Goal: Register for event/course

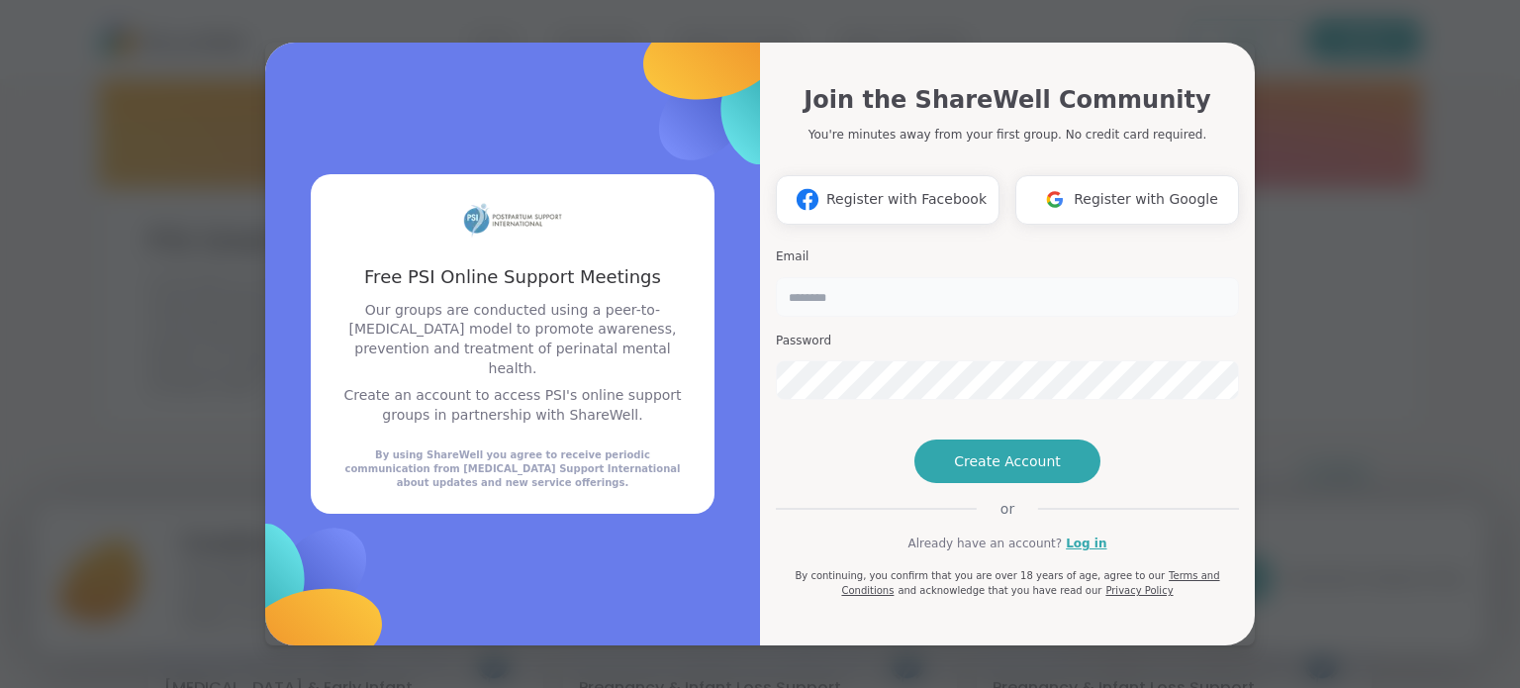
click at [955, 277] on input "email" at bounding box center [1007, 297] width 463 height 40
type input "**********"
click at [748, 457] on div "Free PSI Online Support Meetings Our groups are conducted using a peer-to-peer …" at bounding box center [512, 345] width 495 height 604
click at [970, 471] on span "Create Account" at bounding box center [1007, 461] width 107 height 20
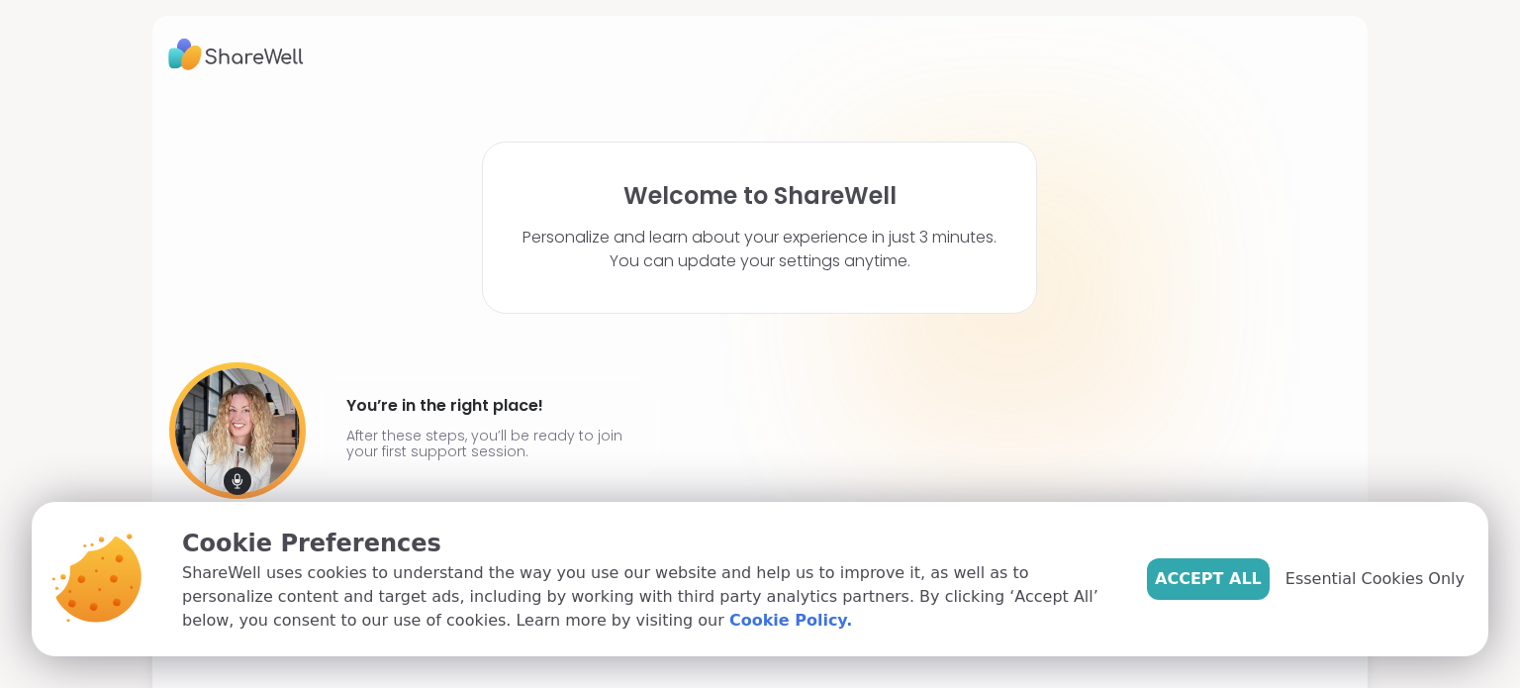
click at [1205, 585] on span "Accept All" at bounding box center [1208, 579] width 107 height 24
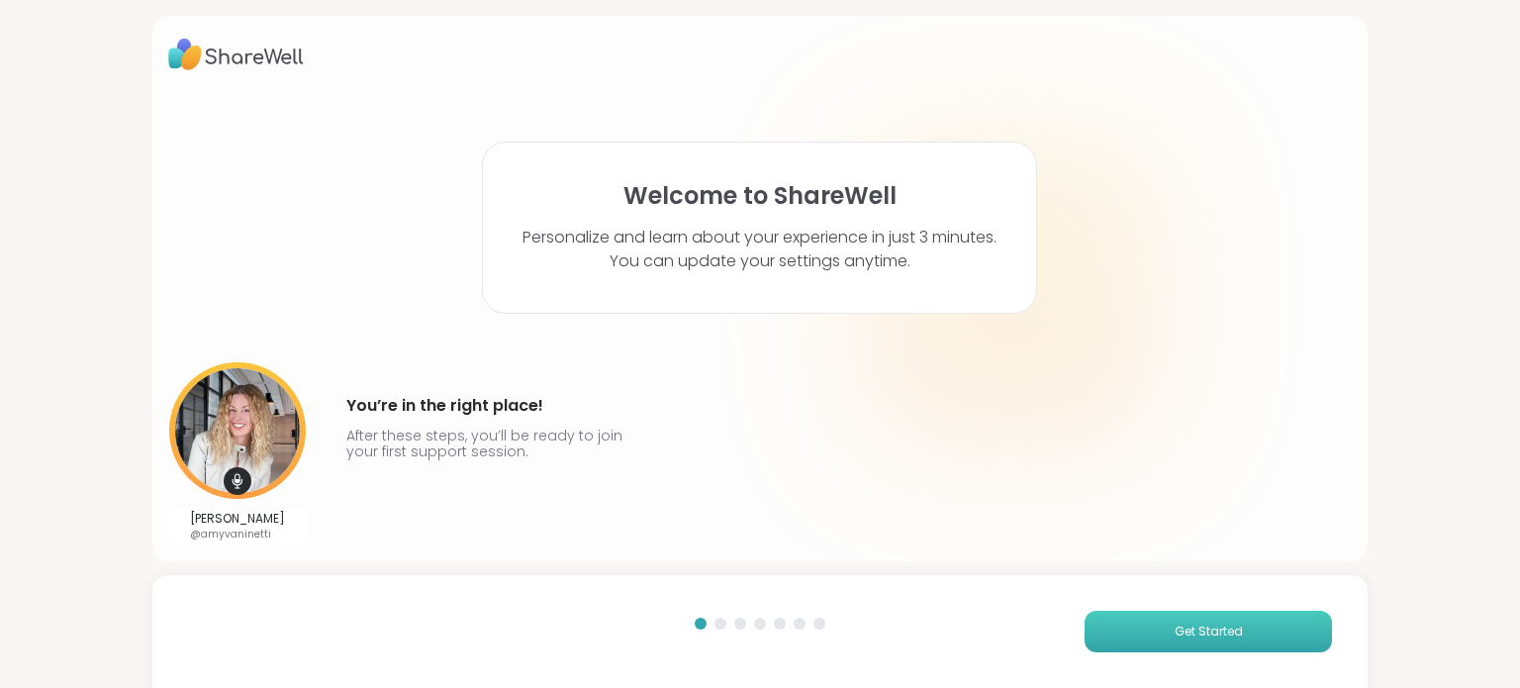
click at [1133, 629] on button "Get Started" at bounding box center [1208, 632] width 247 height 42
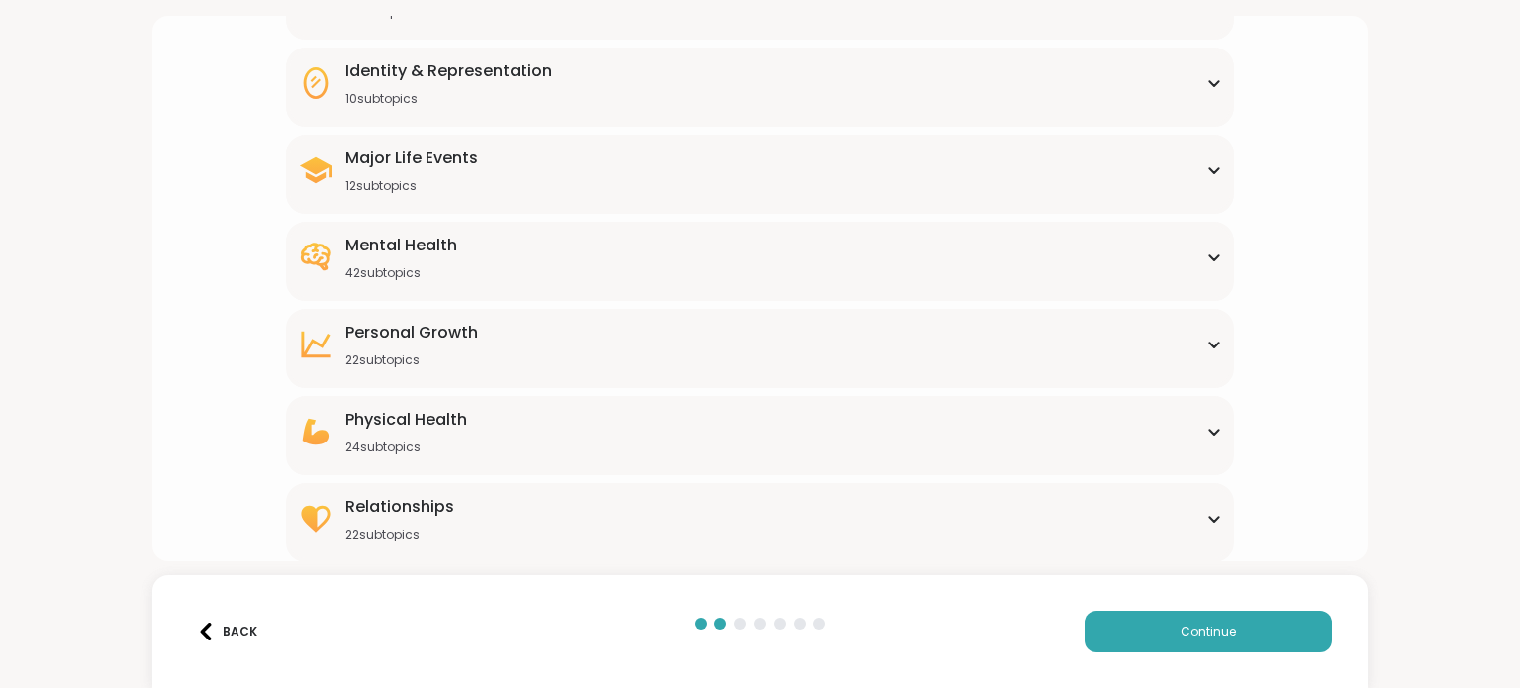
scroll to position [43, 0]
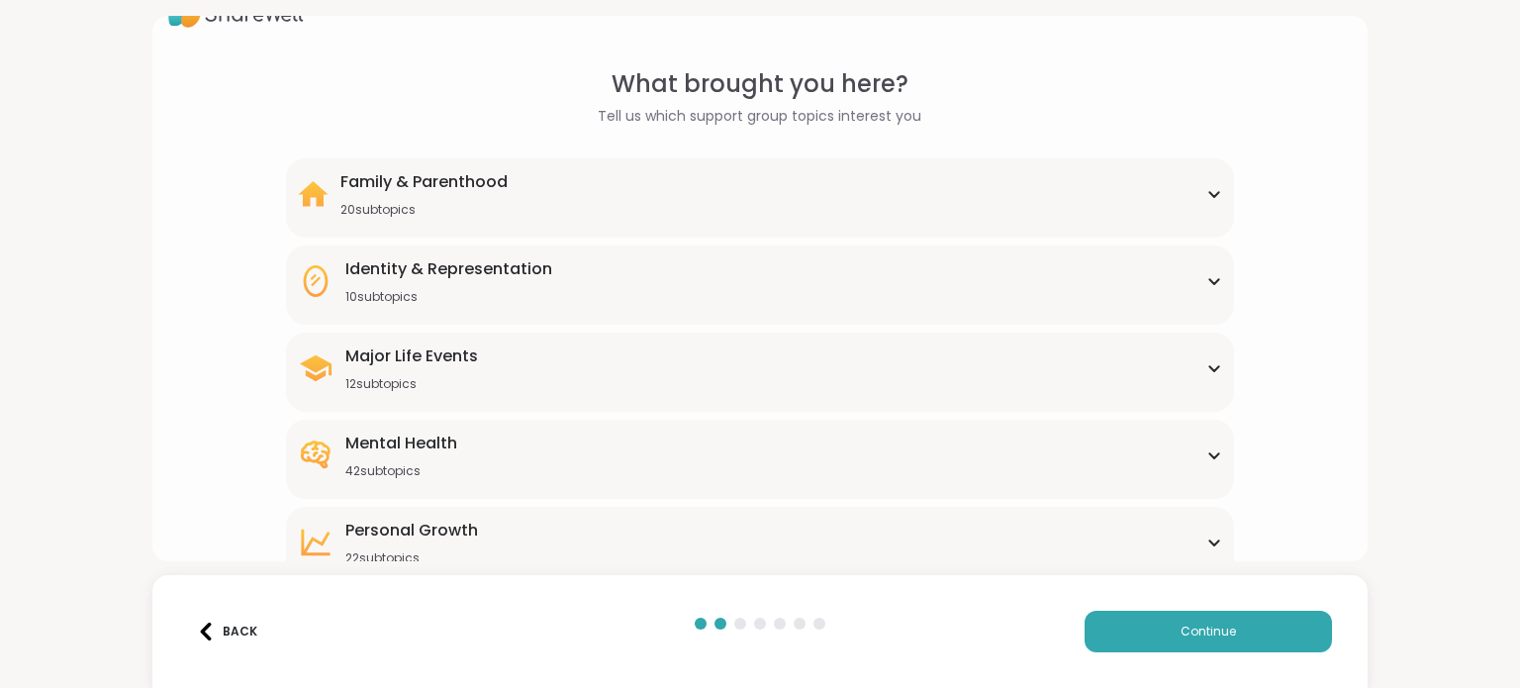
click at [1206, 199] on div "Family & Parenthood 20 subtopics" at bounding box center [759, 194] width 923 height 48
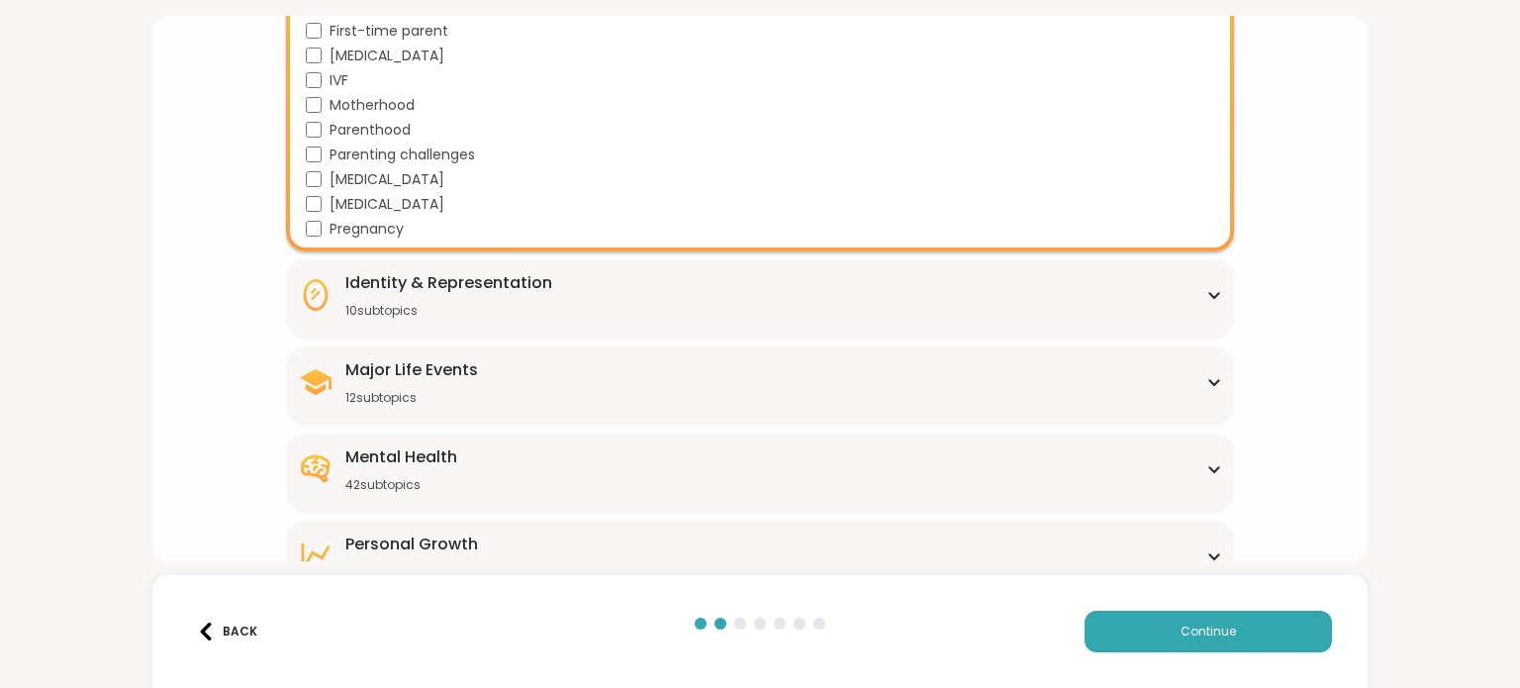
scroll to position [636, 0]
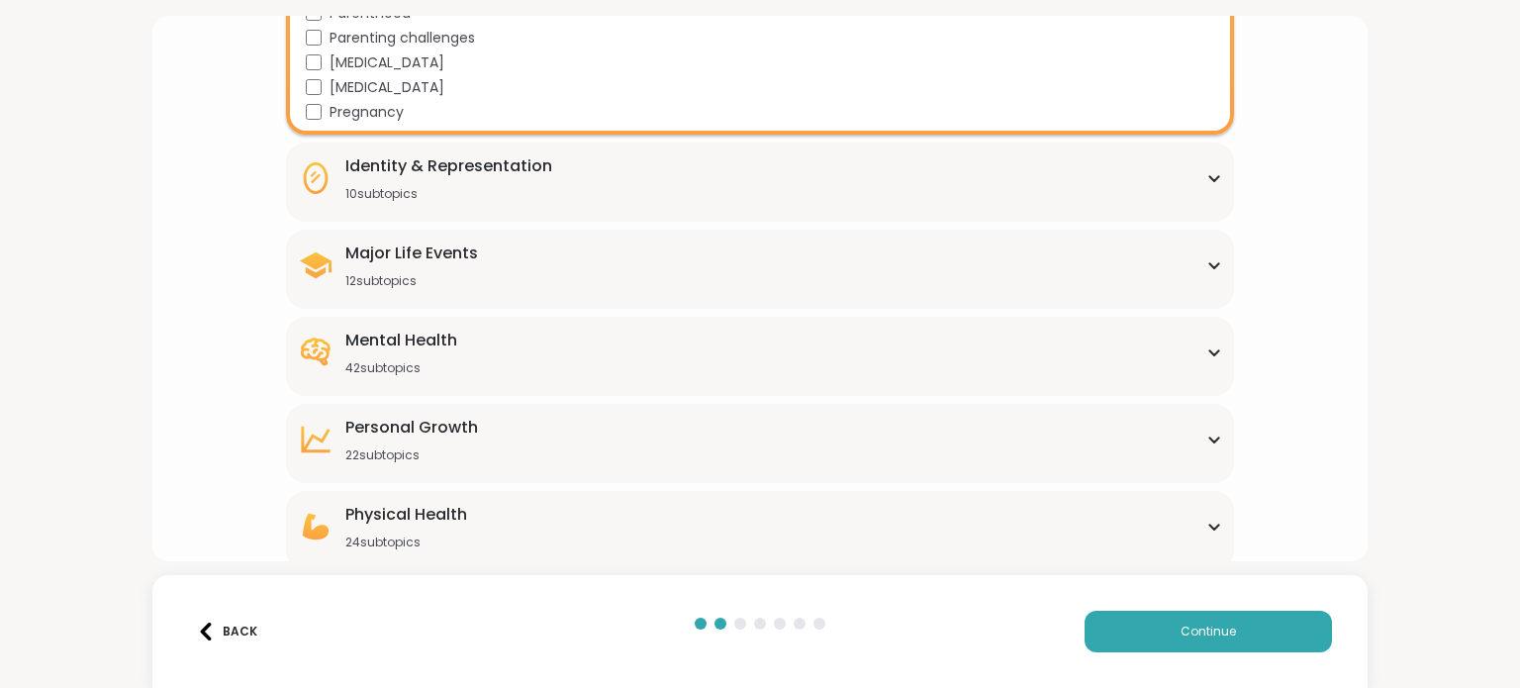
click at [578, 261] on div "Major Life Events 12 subtopics" at bounding box center [759, 265] width 923 height 48
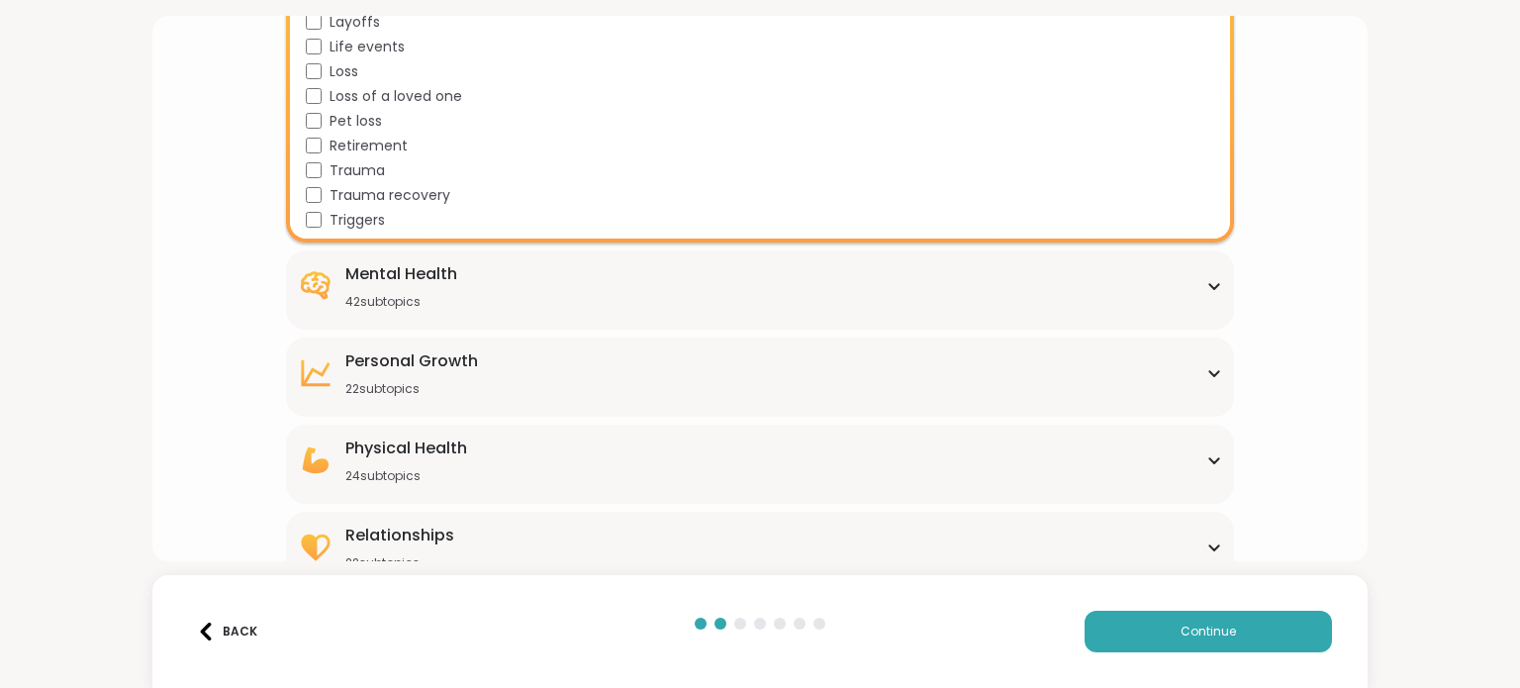
scroll to position [1024, 0]
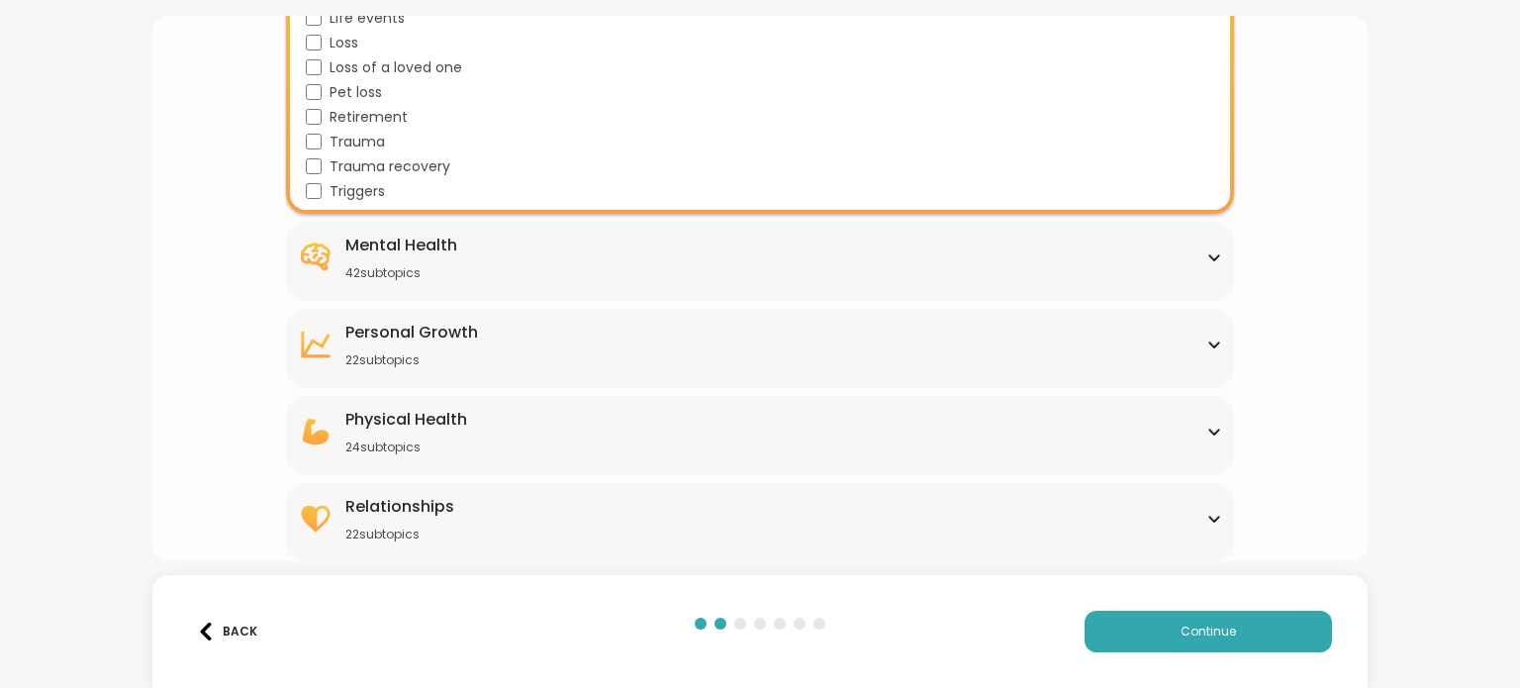
click at [444, 288] on div "Mental Health 42 subtopics Academic stress Addiction ADHD Aging Anxiety Bipolar…" at bounding box center [759, 261] width 947 height 79
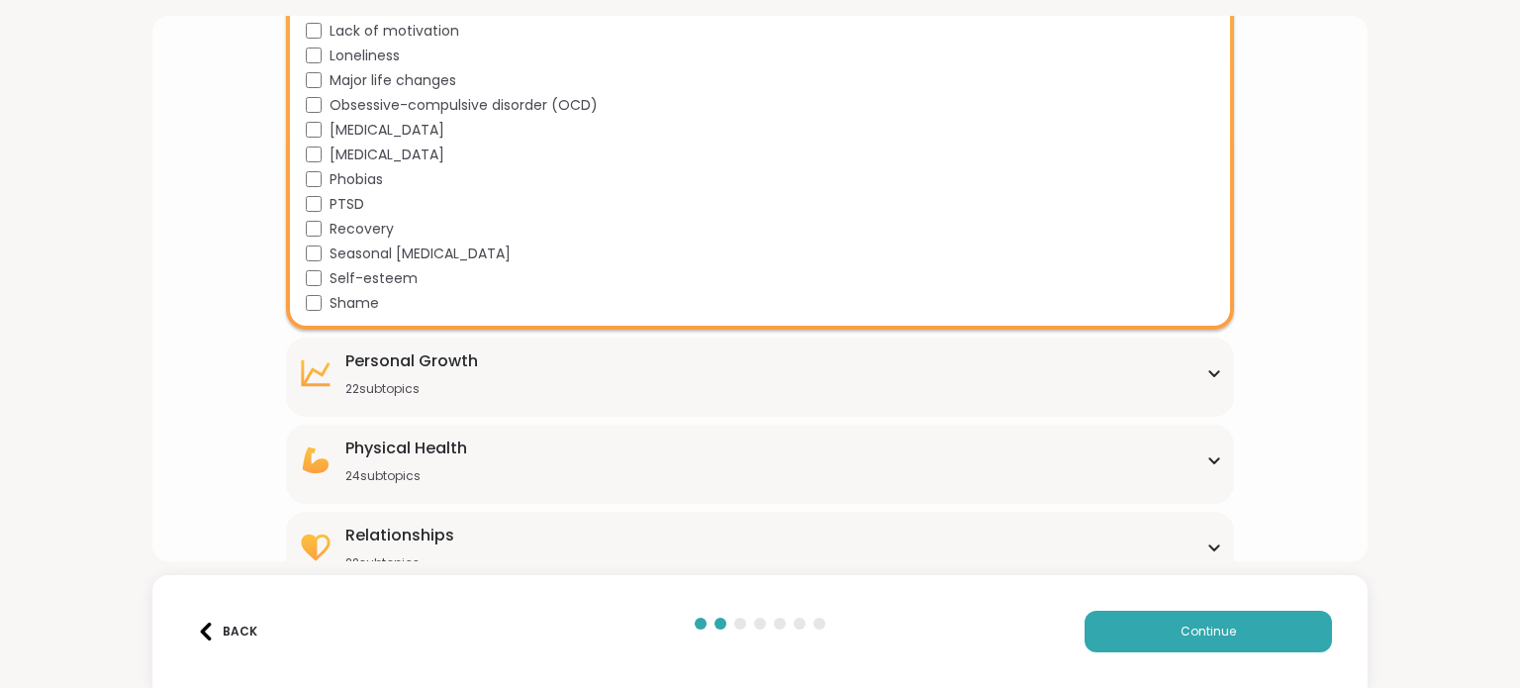
scroll to position [2014, 0]
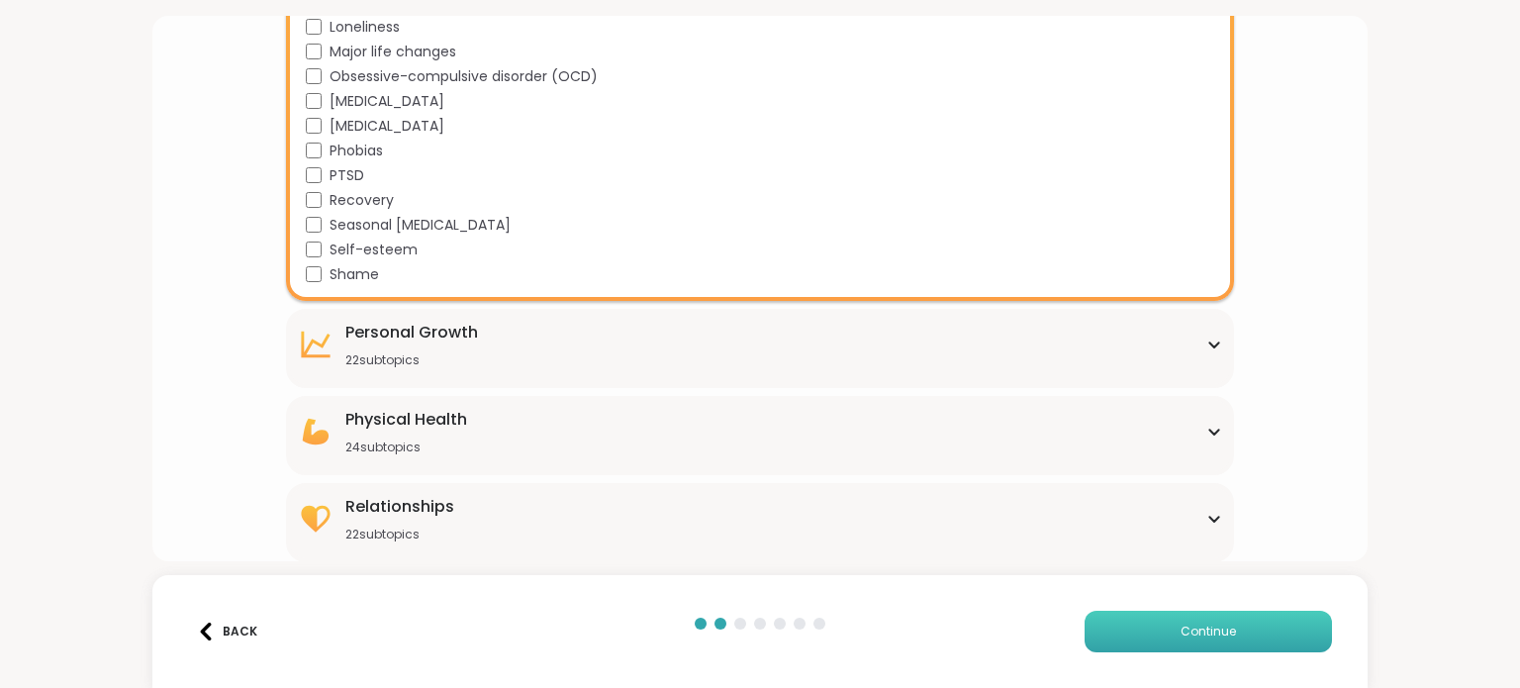
click at [1249, 629] on button "Continue" at bounding box center [1208, 632] width 247 height 42
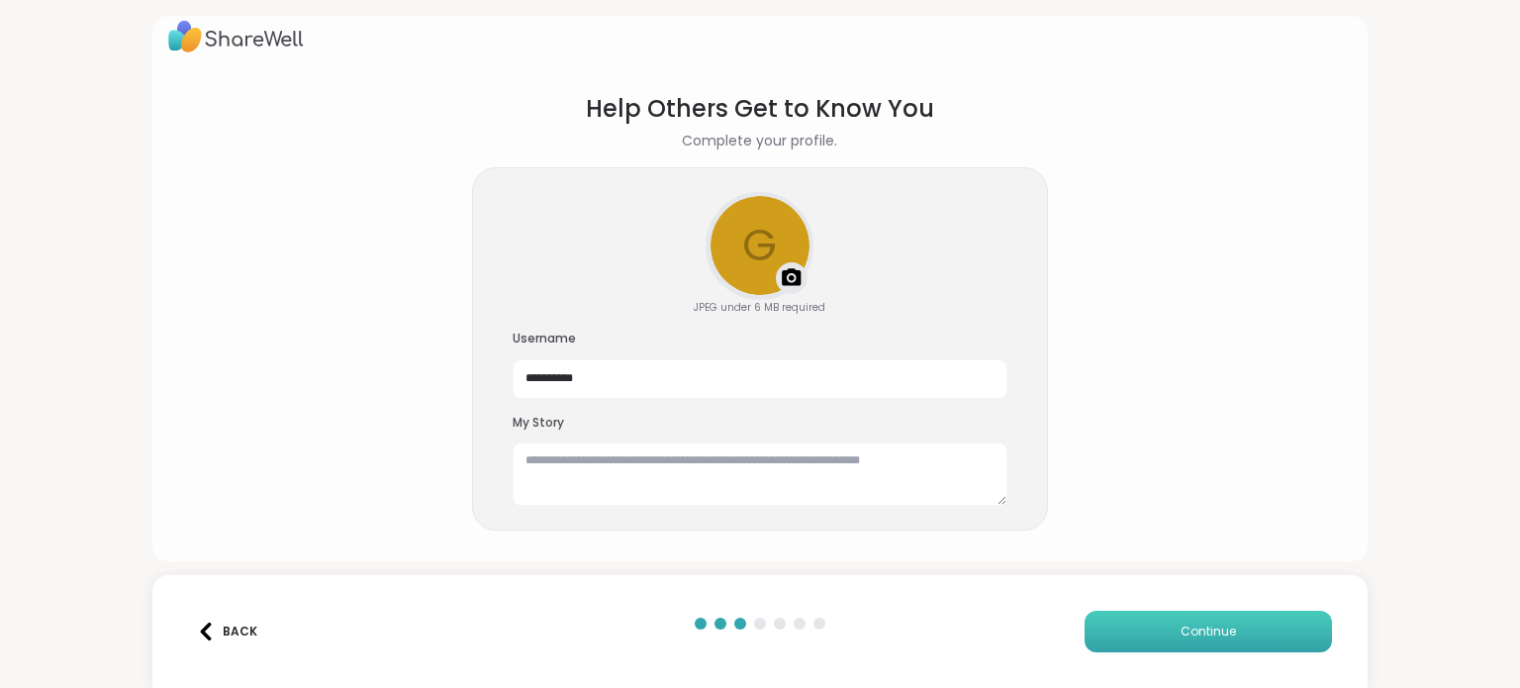
click at [1140, 625] on button "Continue" at bounding box center [1208, 632] width 247 height 42
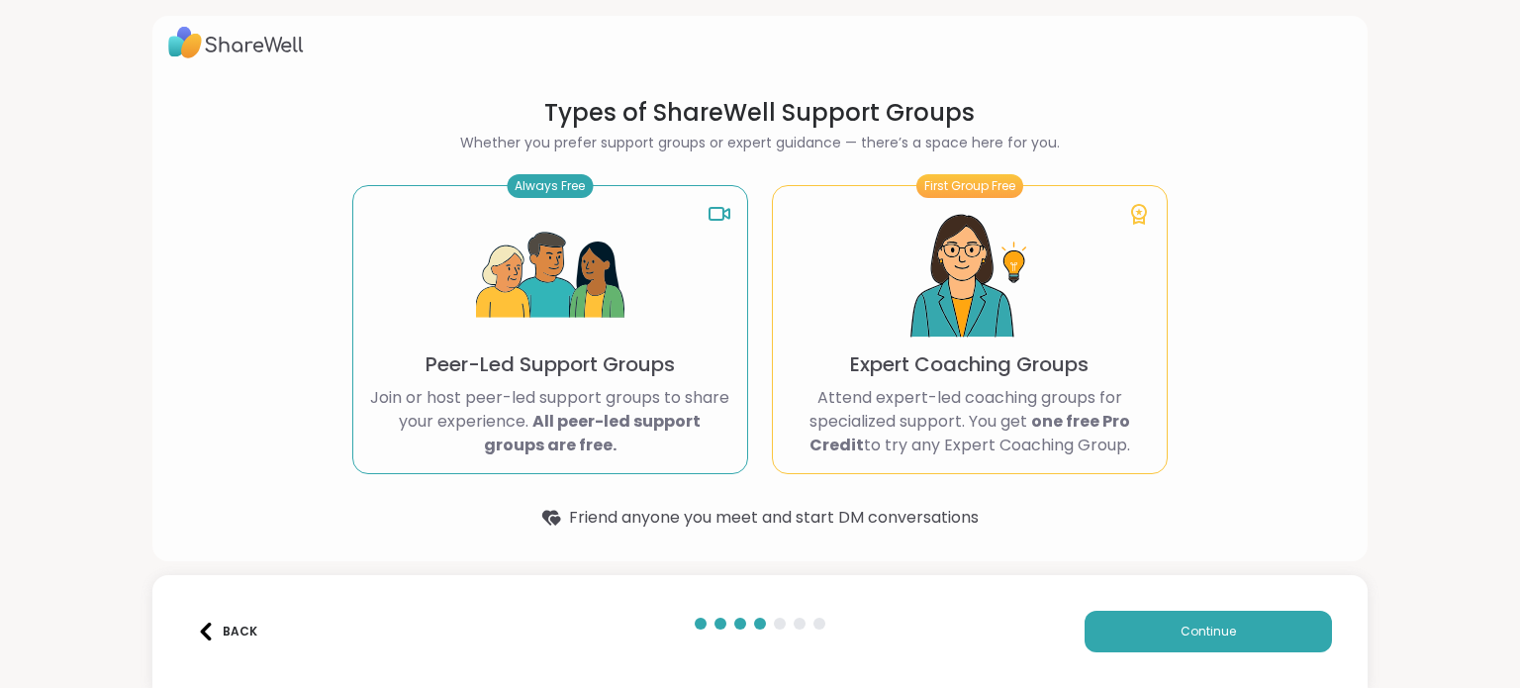
scroll to position [11, 0]
click at [1143, 638] on button "Continue" at bounding box center [1208, 632] width 247 height 42
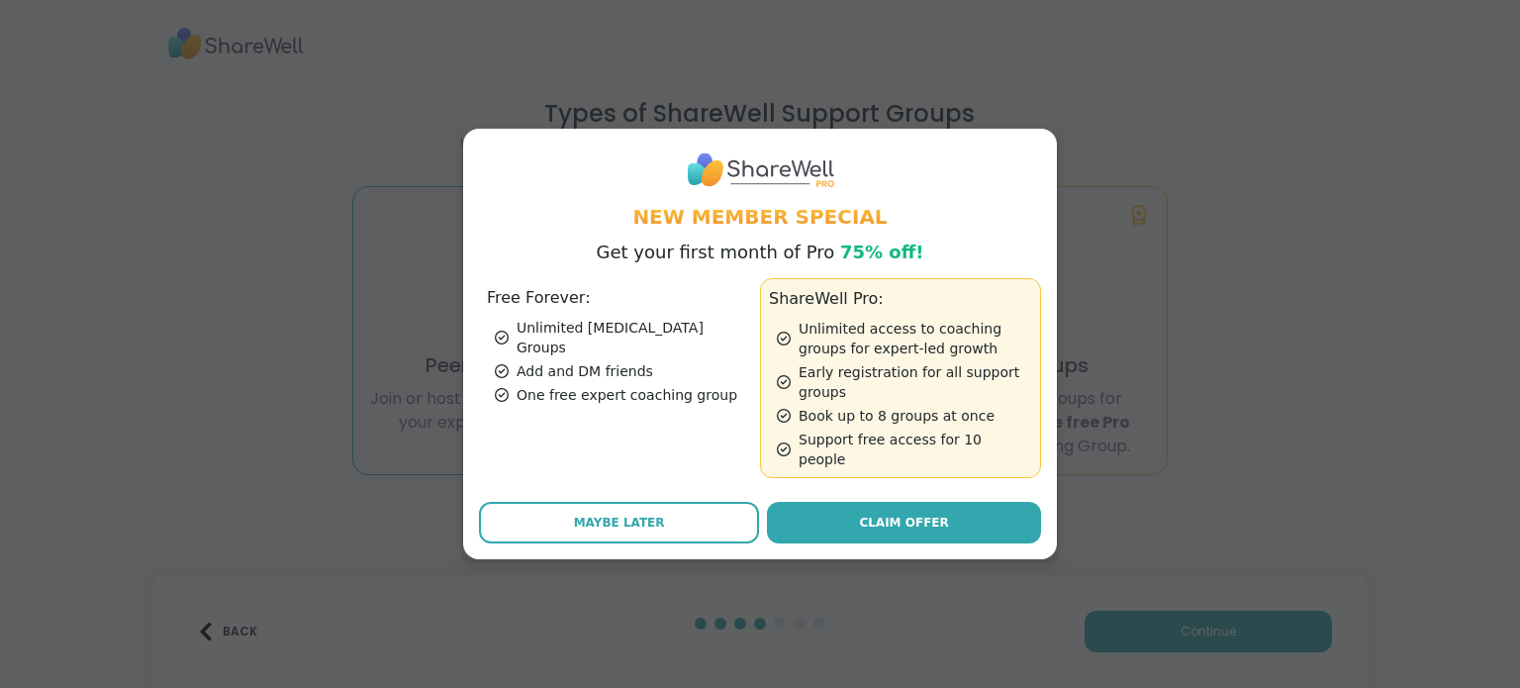
click at [566, 371] on ul "Unlimited Peer Support Groups Add and DM friends One free expert coaching group" at bounding box center [619, 361] width 265 height 87
click at [515, 310] on h3 "Free Forever:" at bounding box center [619, 298] width 265 height 24
click at [598, 517] on span "Maybe Later" at bounding box center [619, 523] width 91 height 18
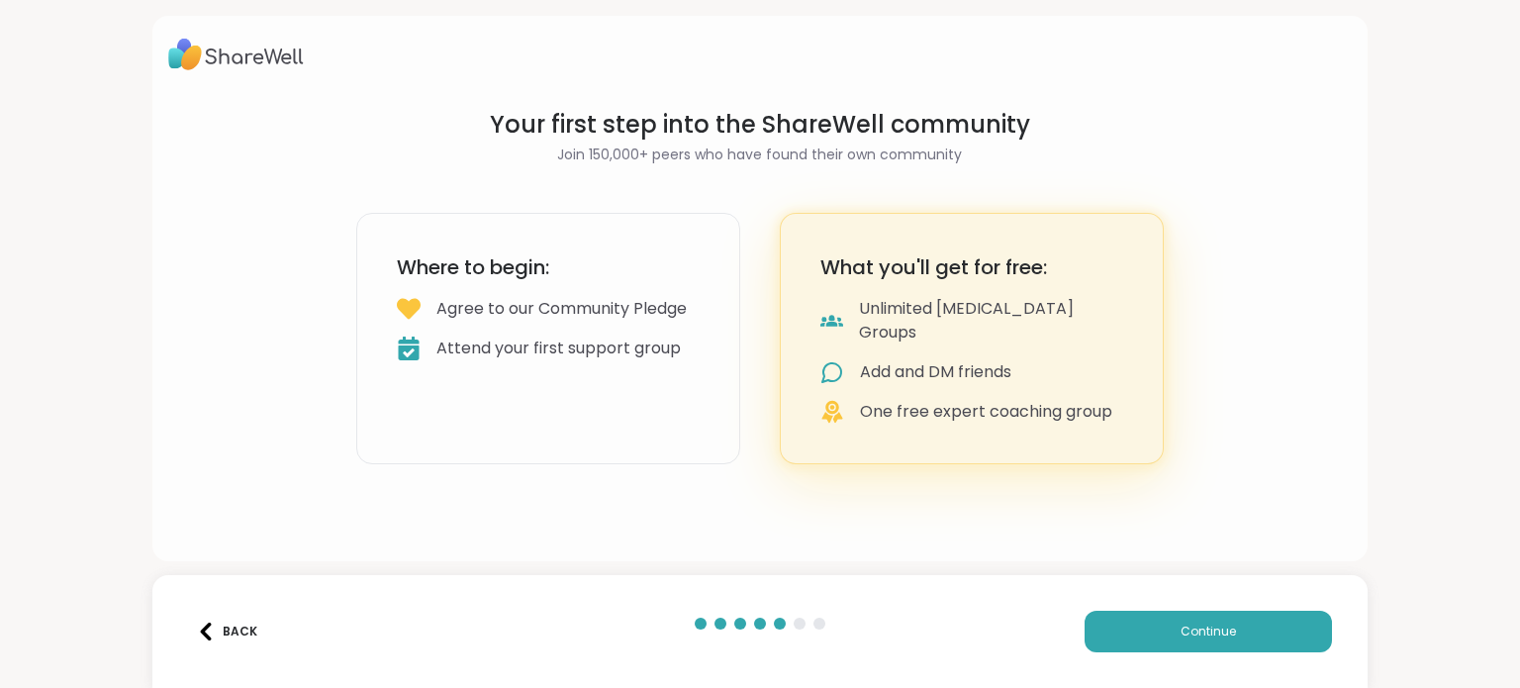
scroll to position [0, 0]
click at [1117, 628] on button "Continue" at bounding box center [1208, 632] width 247 height 42
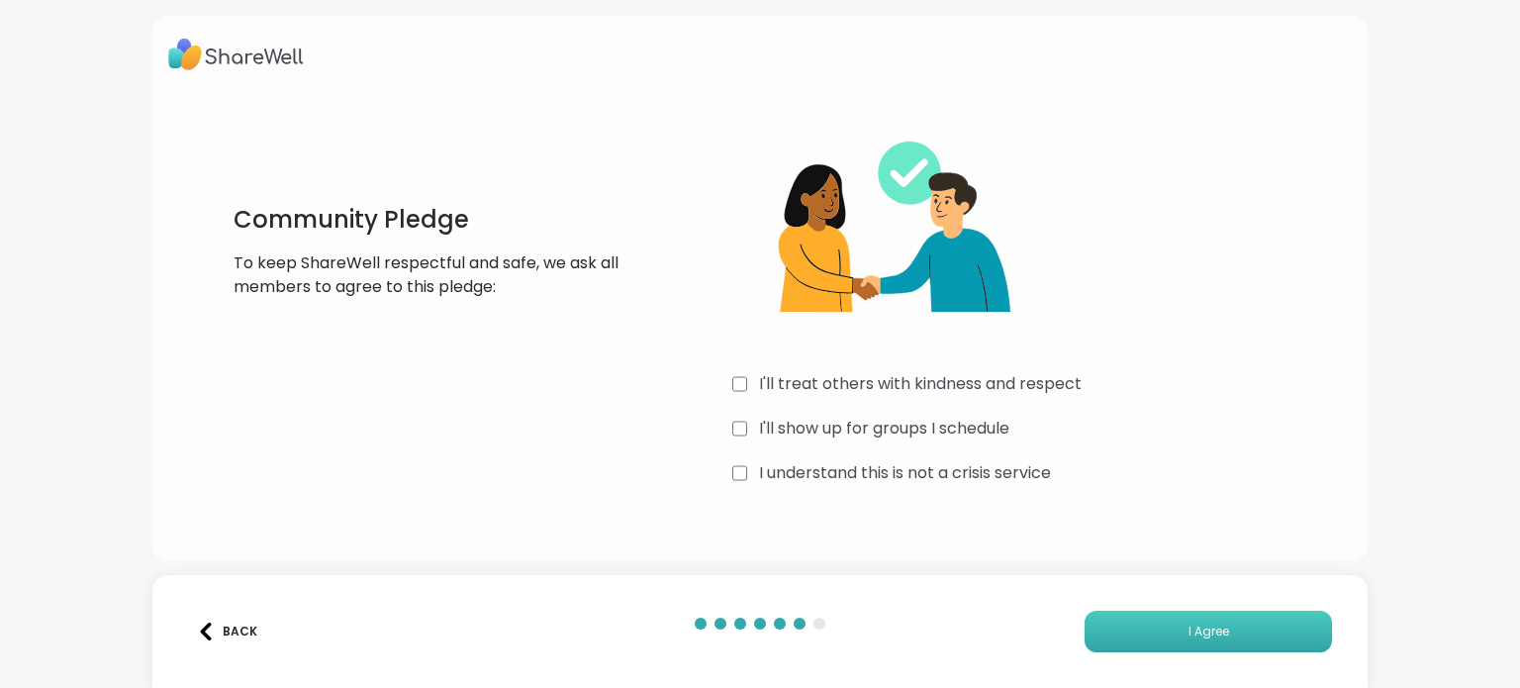
click at [1129, 634] on button "I Agree" at bounding box center [1208, 632] width 247 height 42
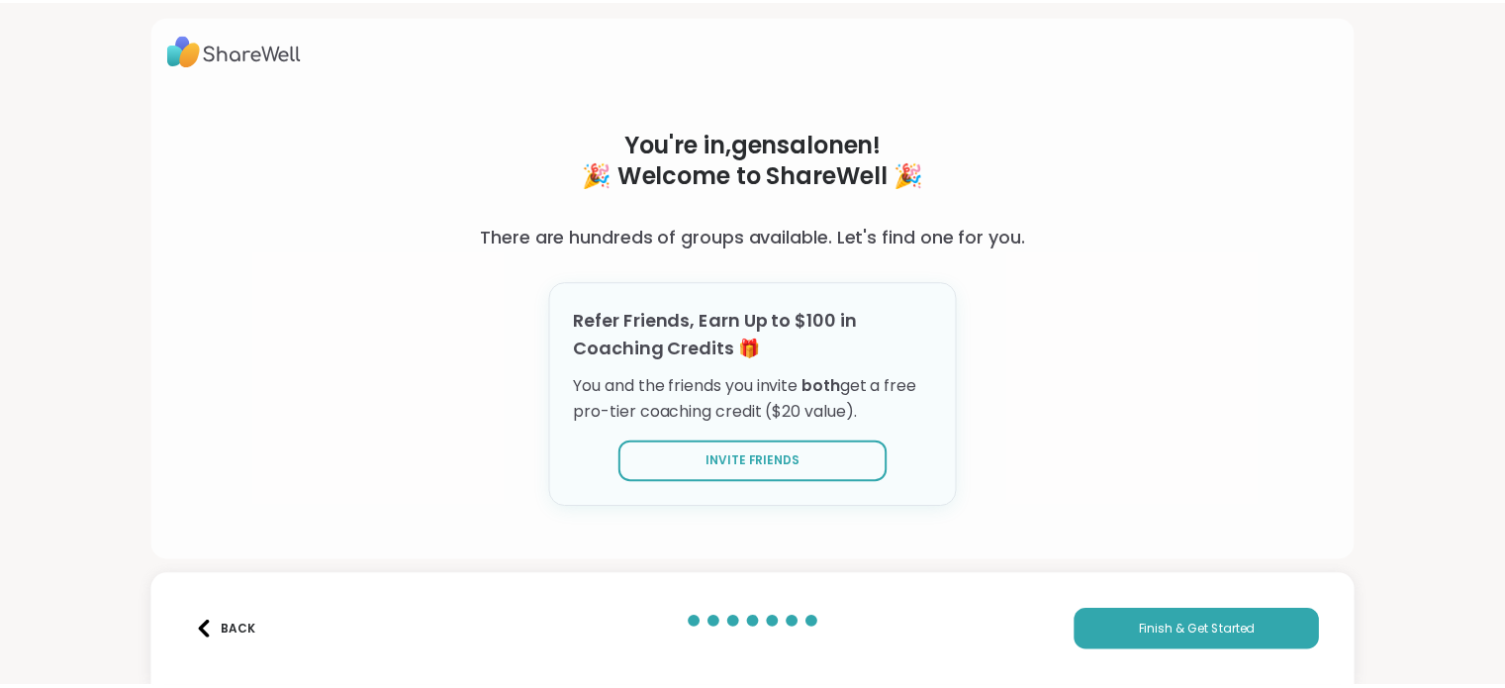
scroll to position [6, 0]
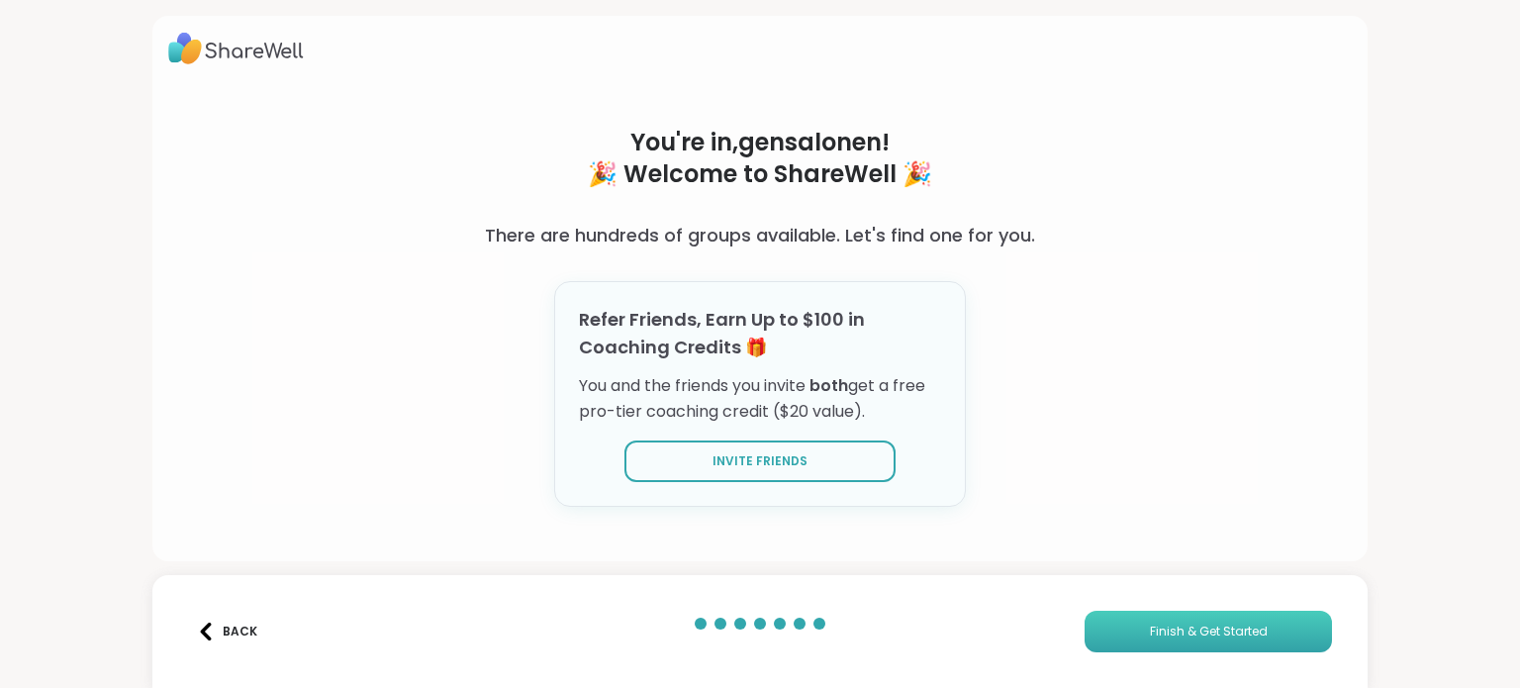
click at [1218, 629] on span "Finish & Get Started" at bounding box center [1209, 631] width 118 height 18
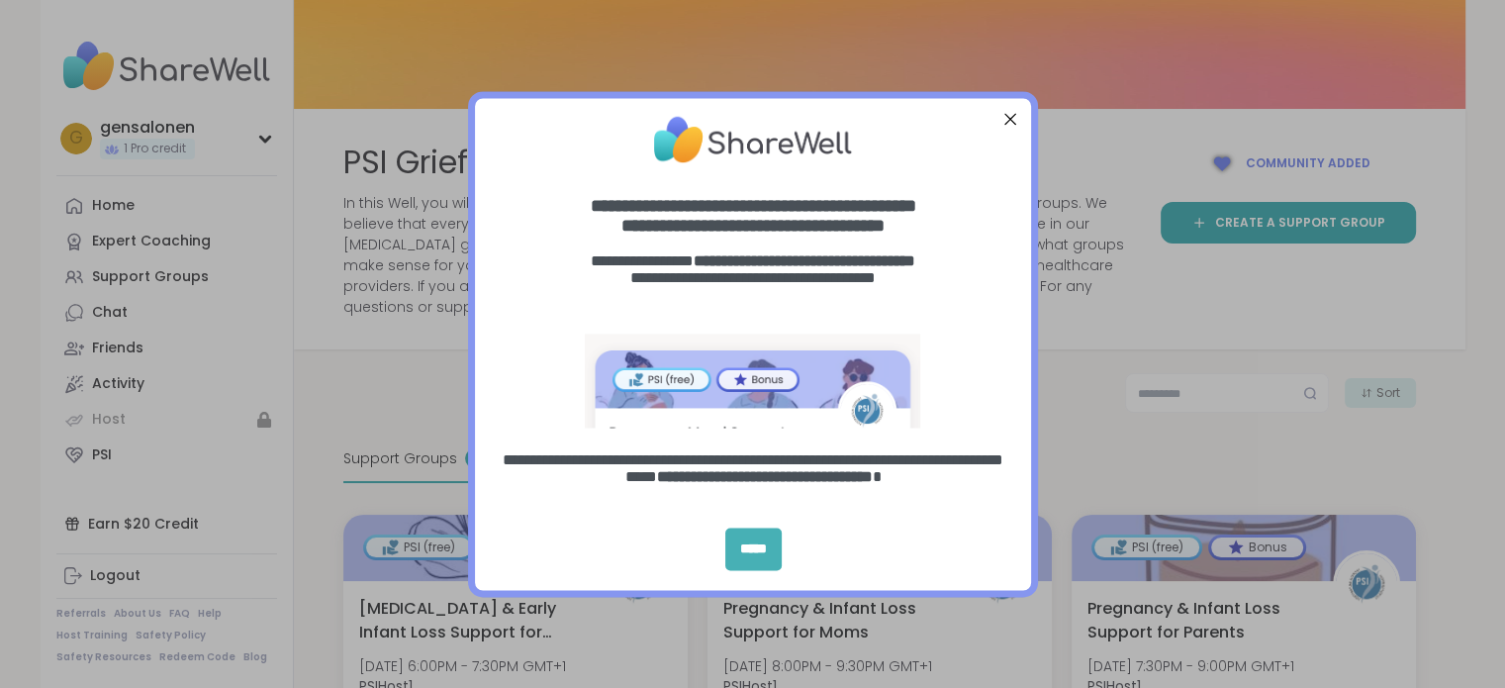
click at [753, 537] on div "*****" at bounding box center [753, 548] width 56 height 43
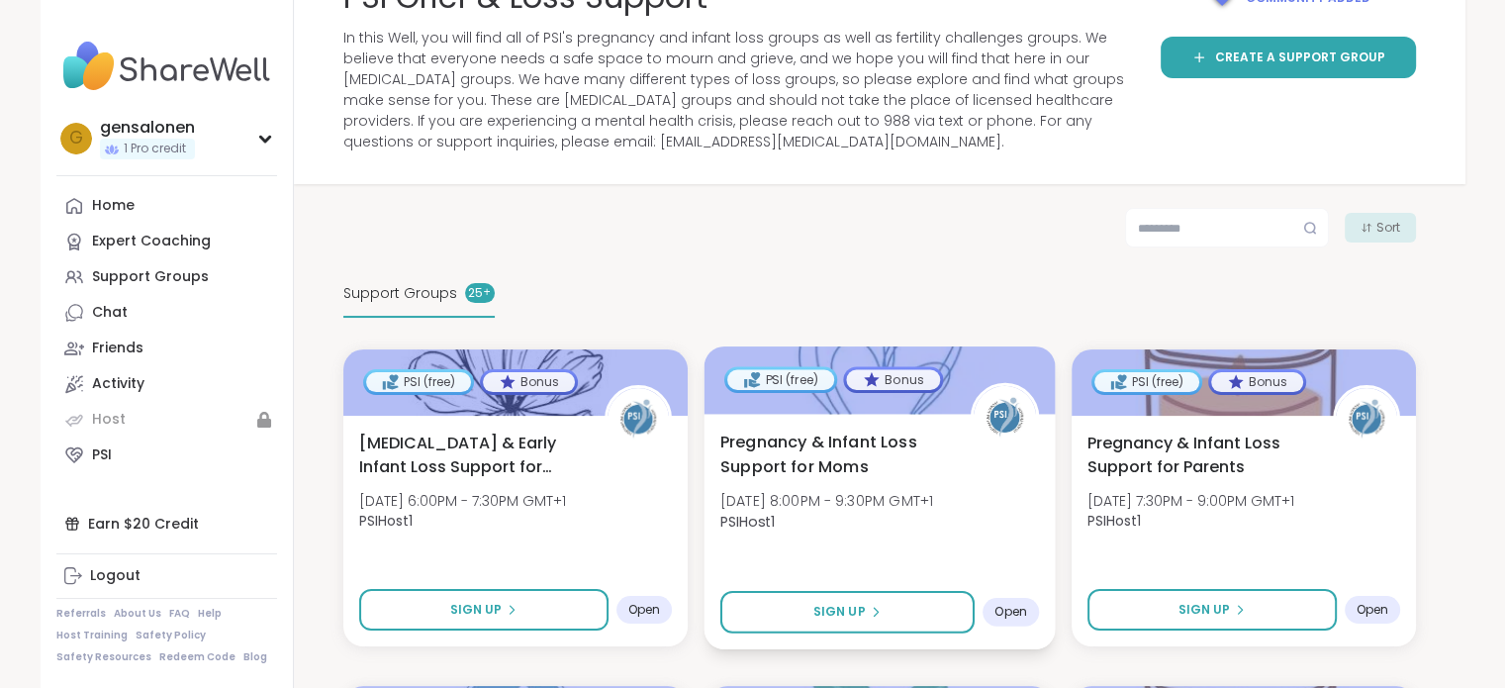
scroll to position [198, 0]
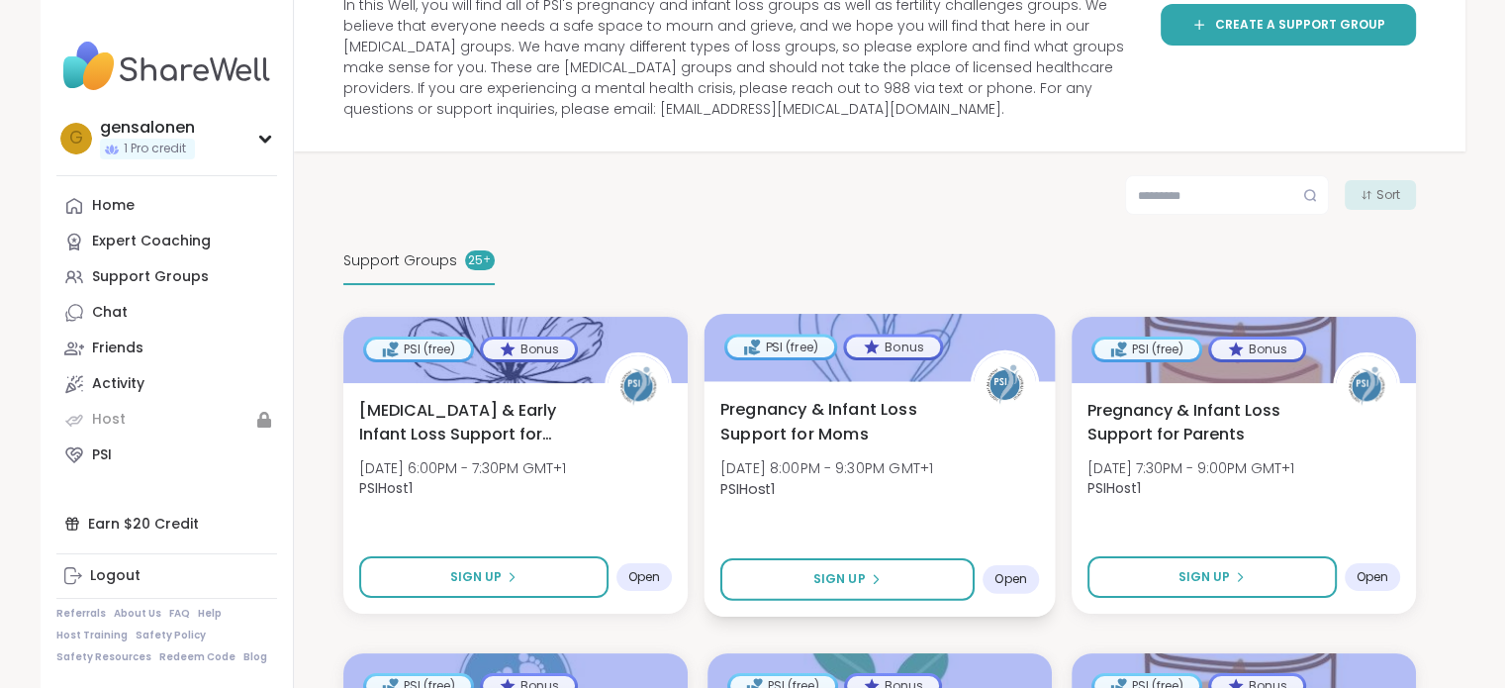
click at [849, 482] on span "PSIHost1" at bounding box center [825, 488] width 213 height 20
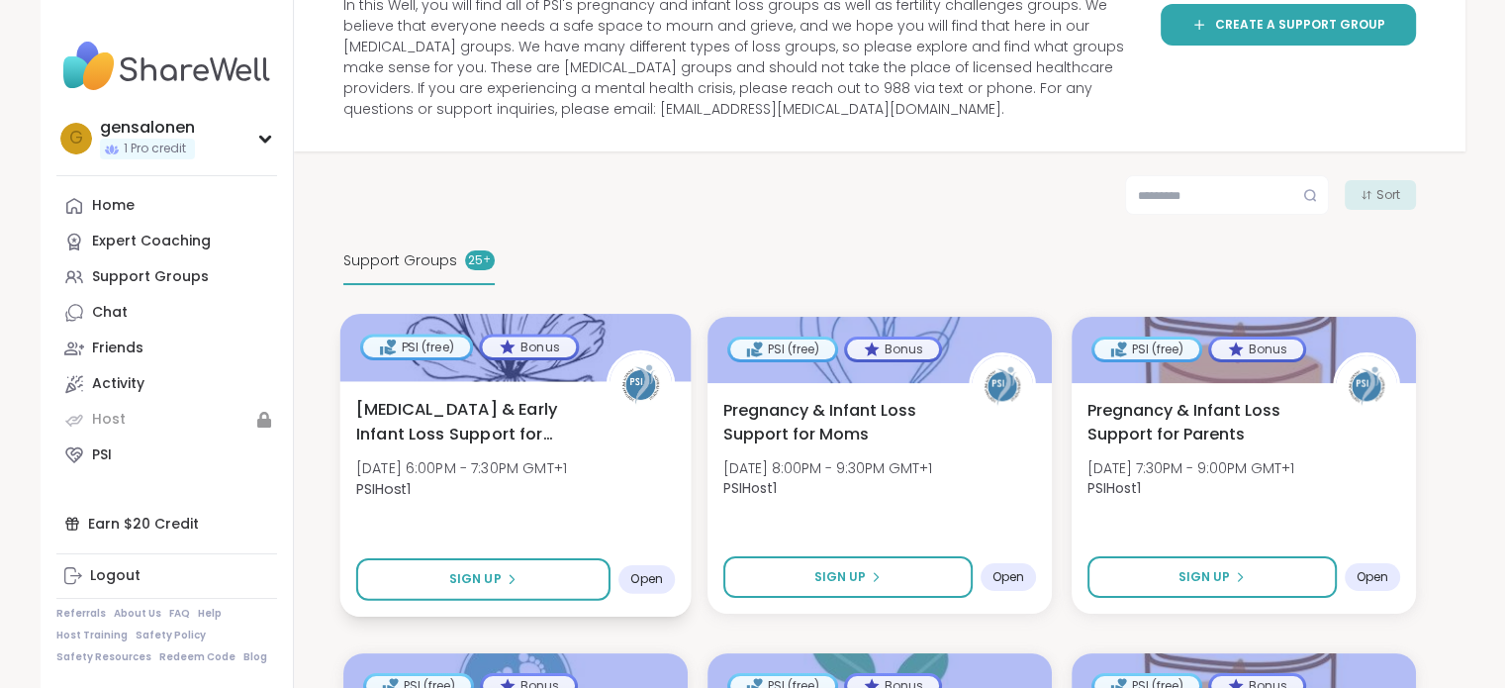
click at [518, 458] on span "[DATE] 6:00PM - 7:30PM GMT+1" at bounding box center [460, 468] width 211 height 20
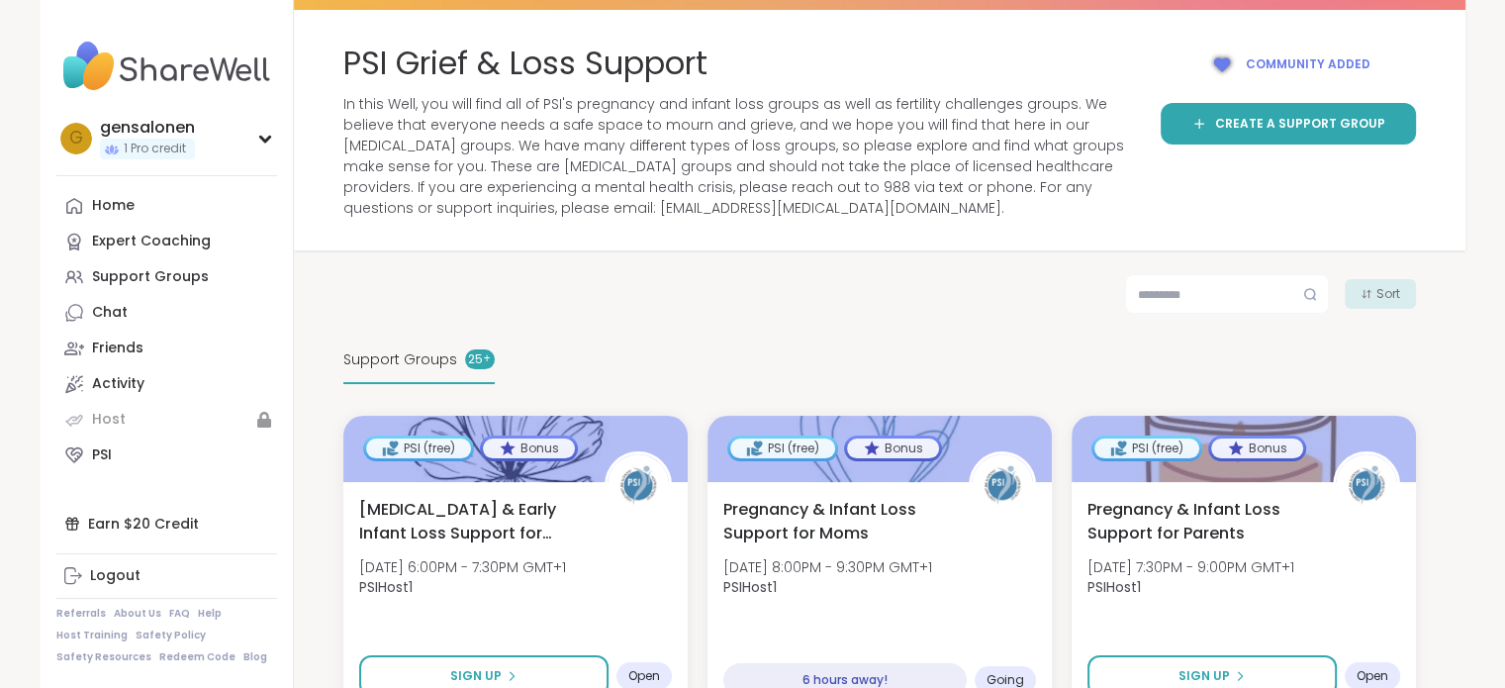
scroll to position [0, 0]
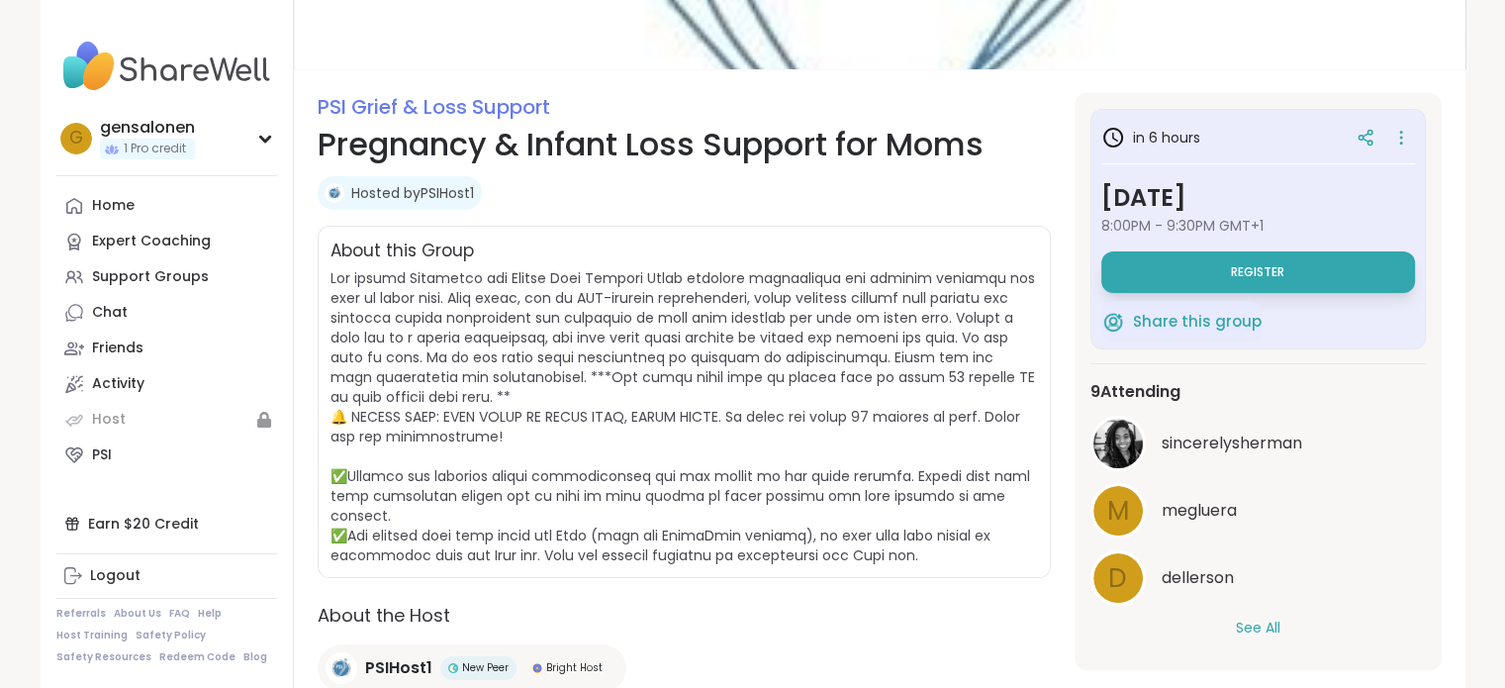
scroll to position [169, 0]
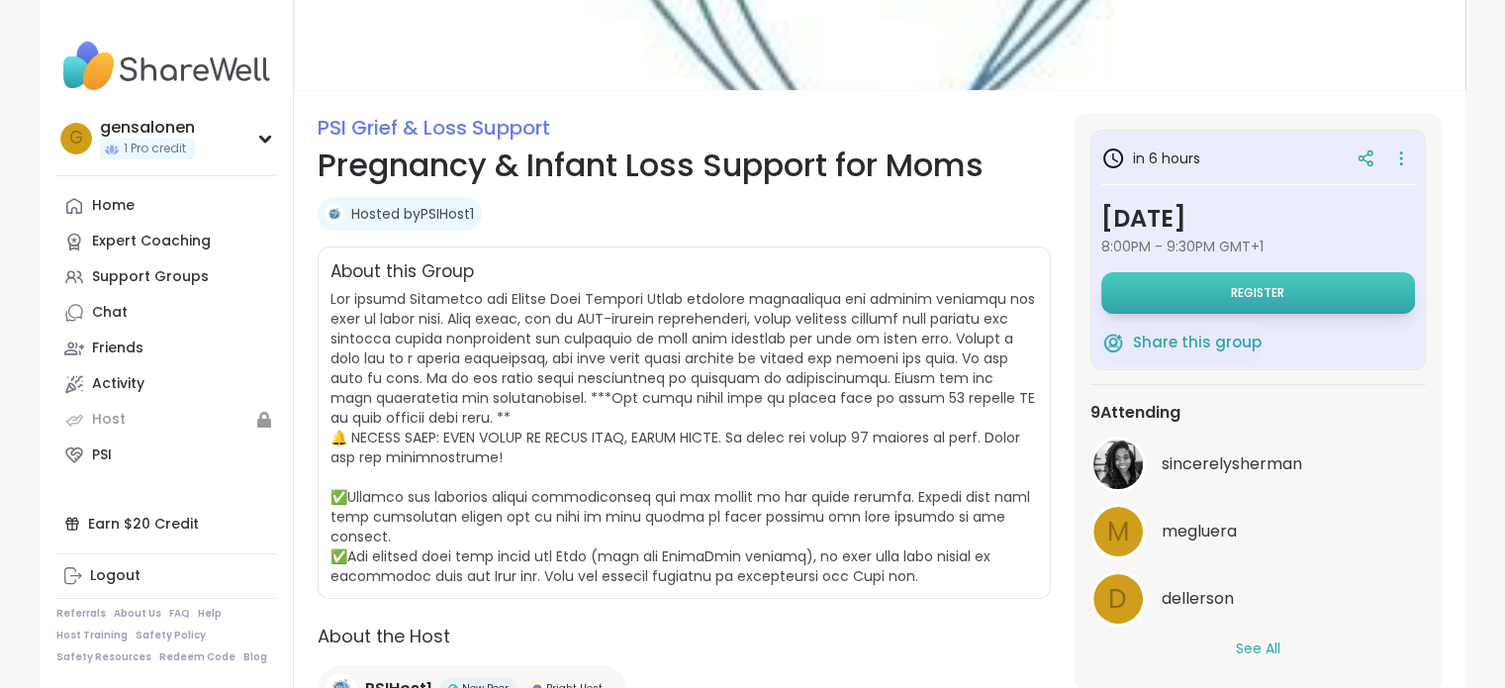
click at [1208, 293] on button "Register" at bounding box center [1258, 293] width 314 height 42
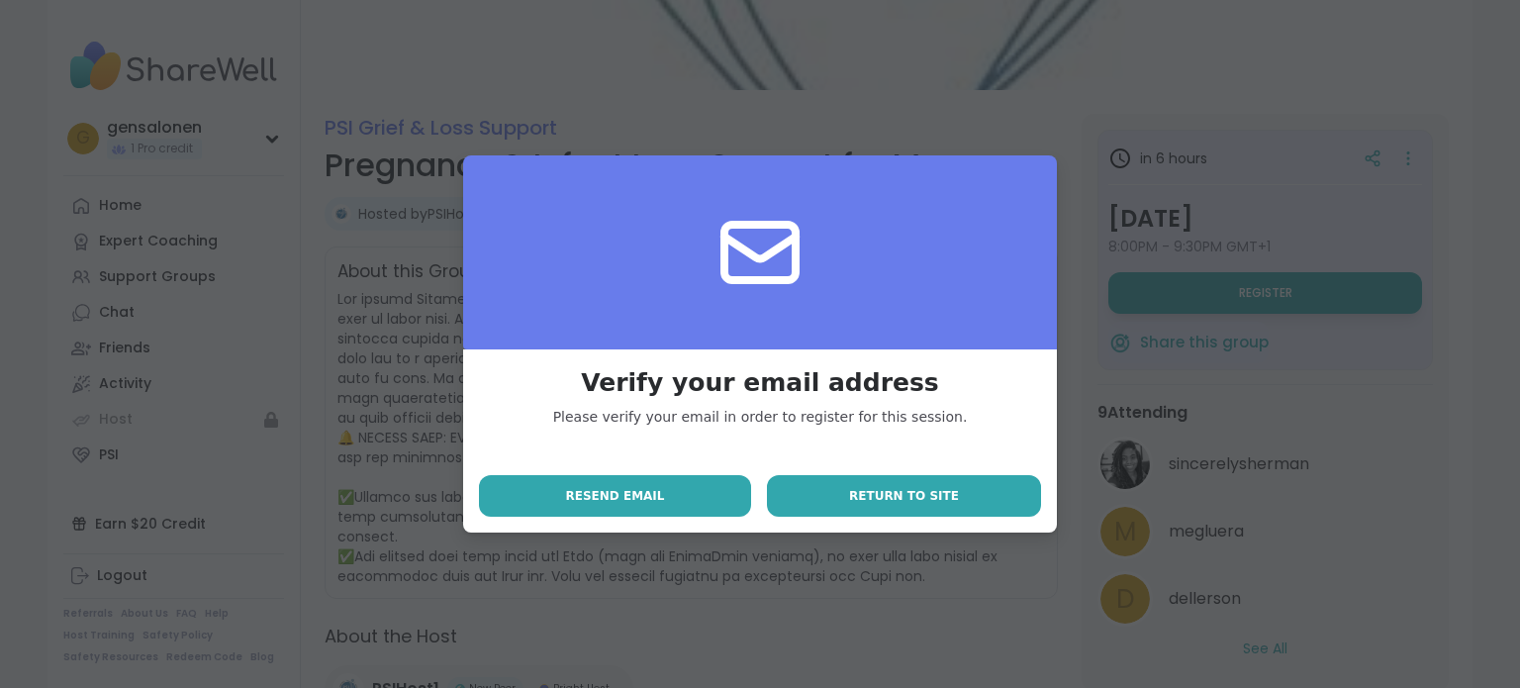
click at [912, 502] on span "Return to site" at bounding box center [904, 496] width 110 height 18
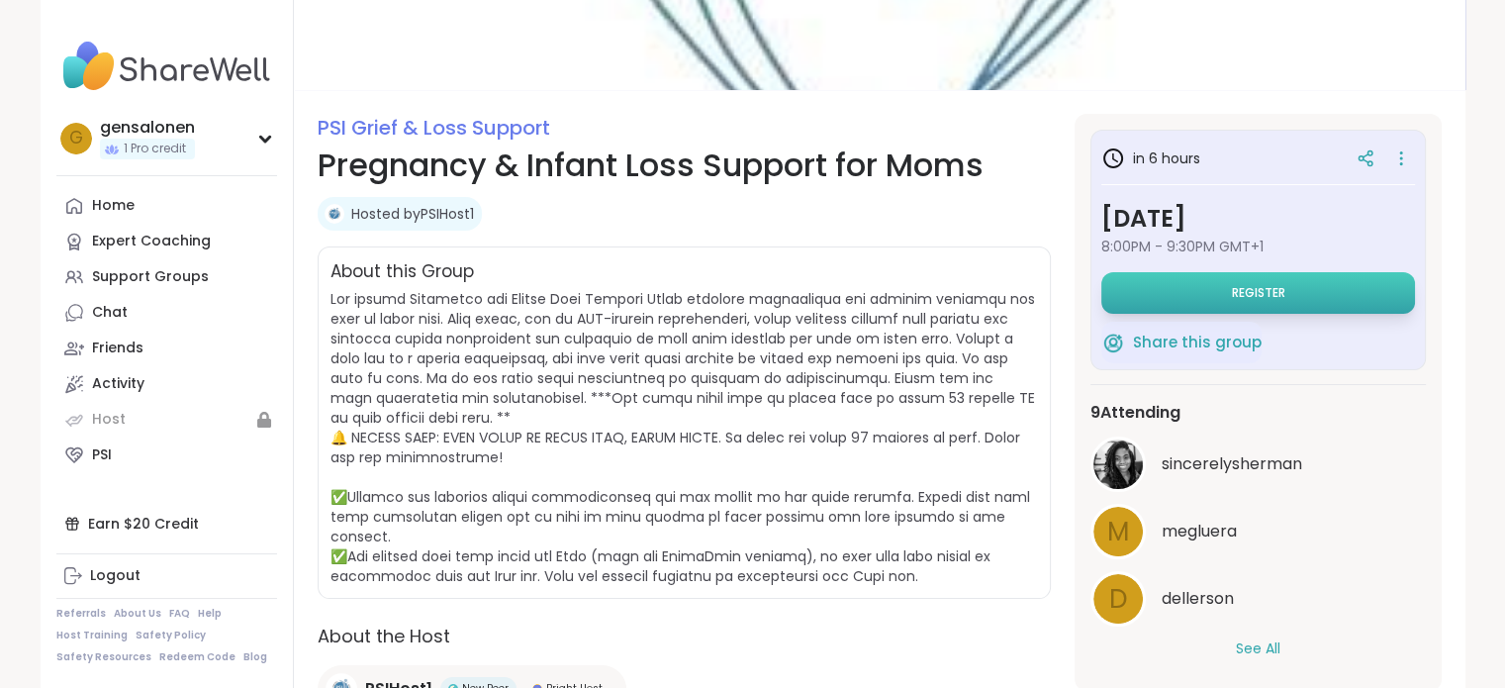
click at [1254, 292] on span "Register" at bounding box center [1257, 293] width 53 height 16
select select "**"
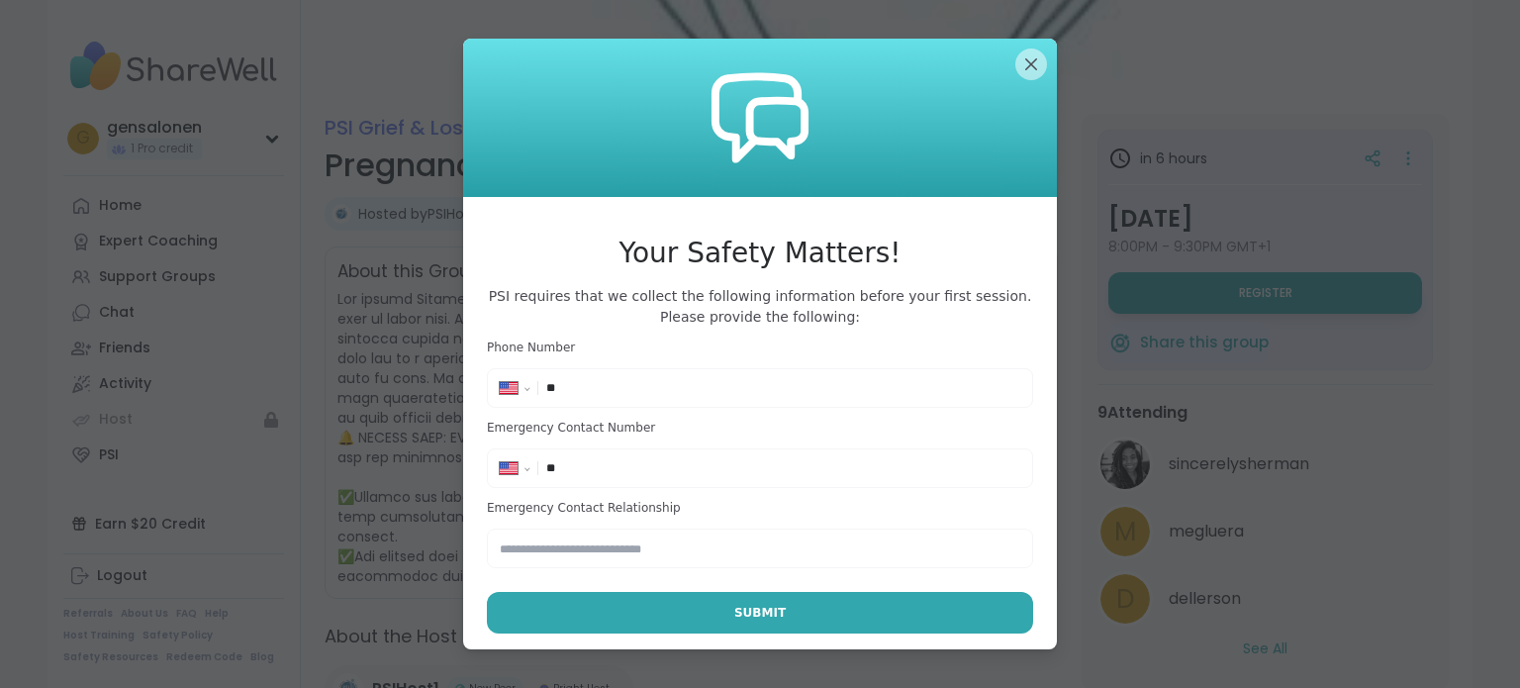
click at [612, 388] on input "**" at bounding box center [783, 388] width 474 height 20
click at [501, 389] on select "**********" at bounding box center [522, 392] width 44 height 22
select select "**"
click at [500, 381] on select "**********" at bounding box center [522, 392] width 44 height 22
type input "**********"
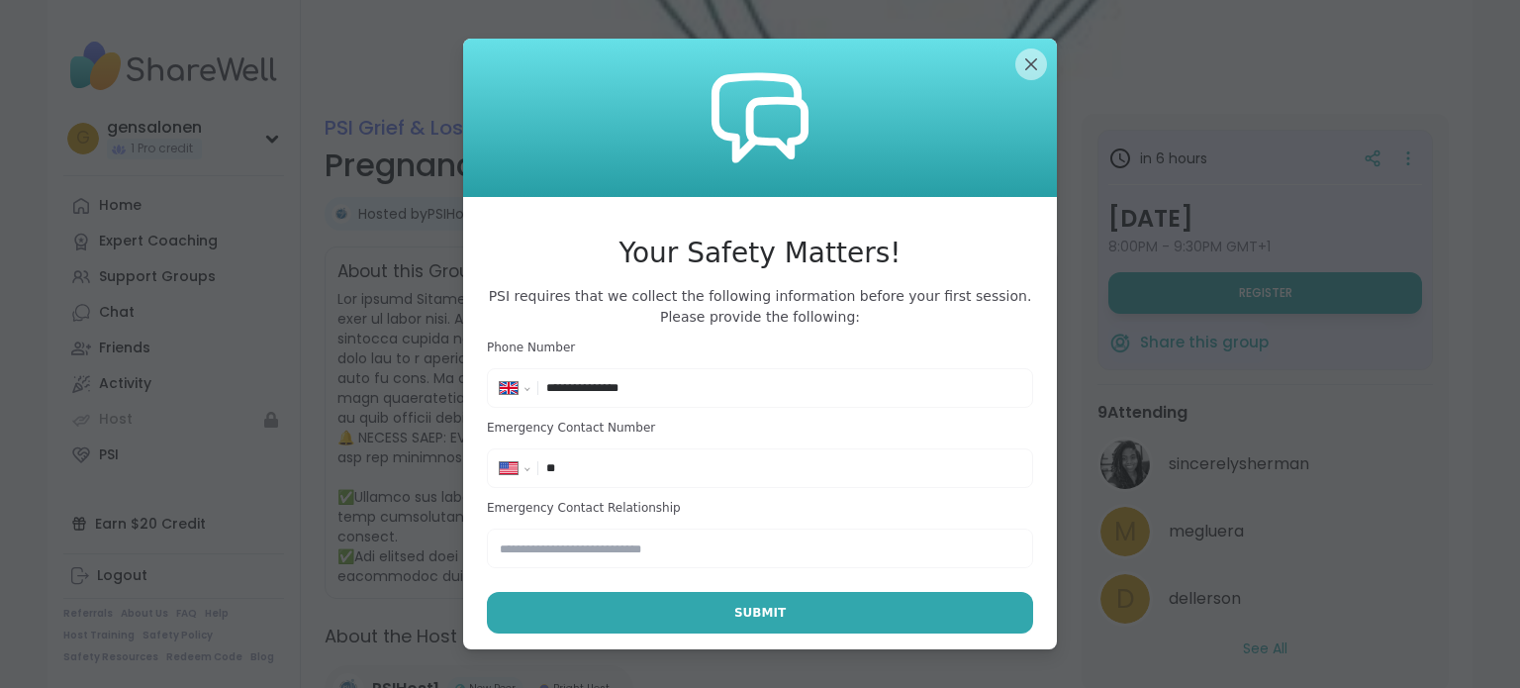
click at [631, 473] on input "**" at bounding box center [783, 468] width 474 height 20
click at [552, 543] on input "text" at bounding box center [760, 548] width 546 height 40
click at [520, 468] on select "**********" at bounding box center [522, 472] width 44 height 22
select select "**"
click at [500, 461] on select "**********" at bounding box center [522, 472] width 44 height 22
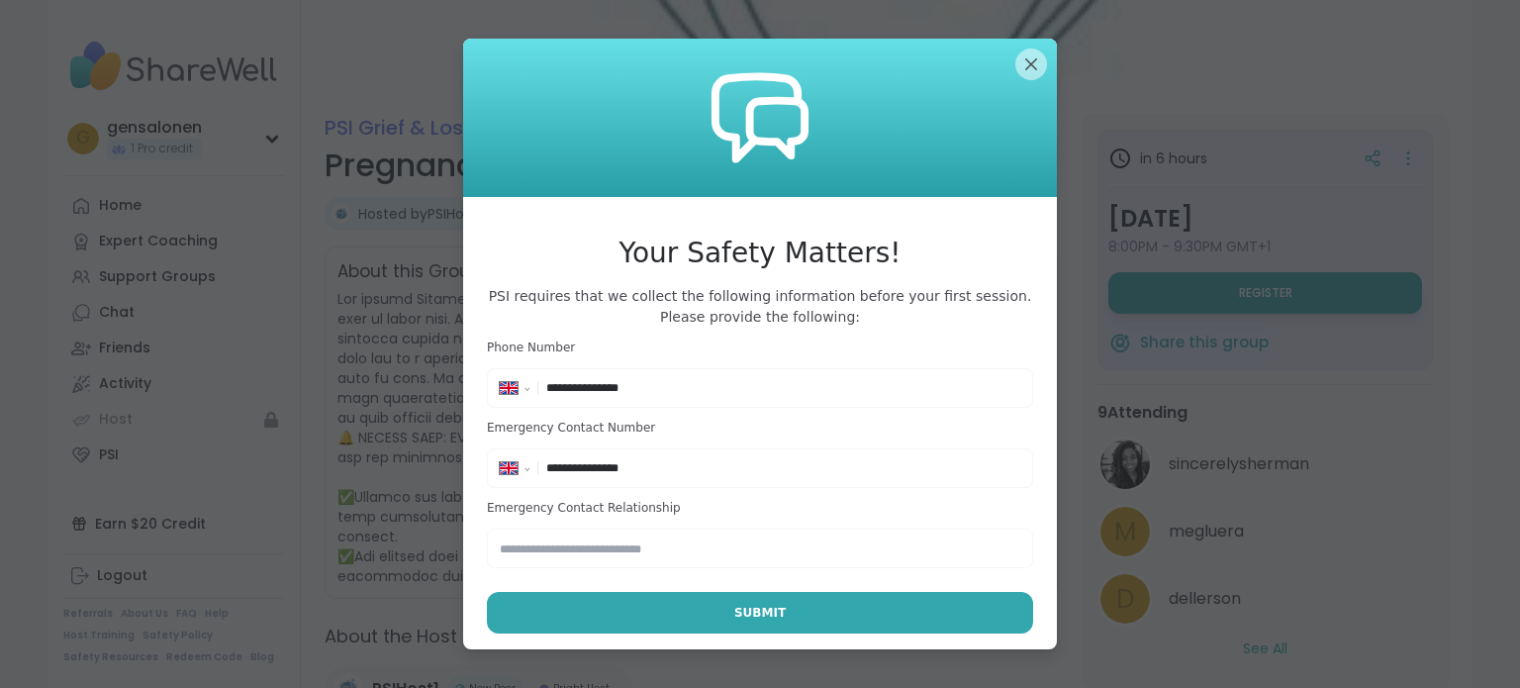
type input "**********"
click at [662, 561] on input "text" at bounding box center [760, 548] width 546 height 40
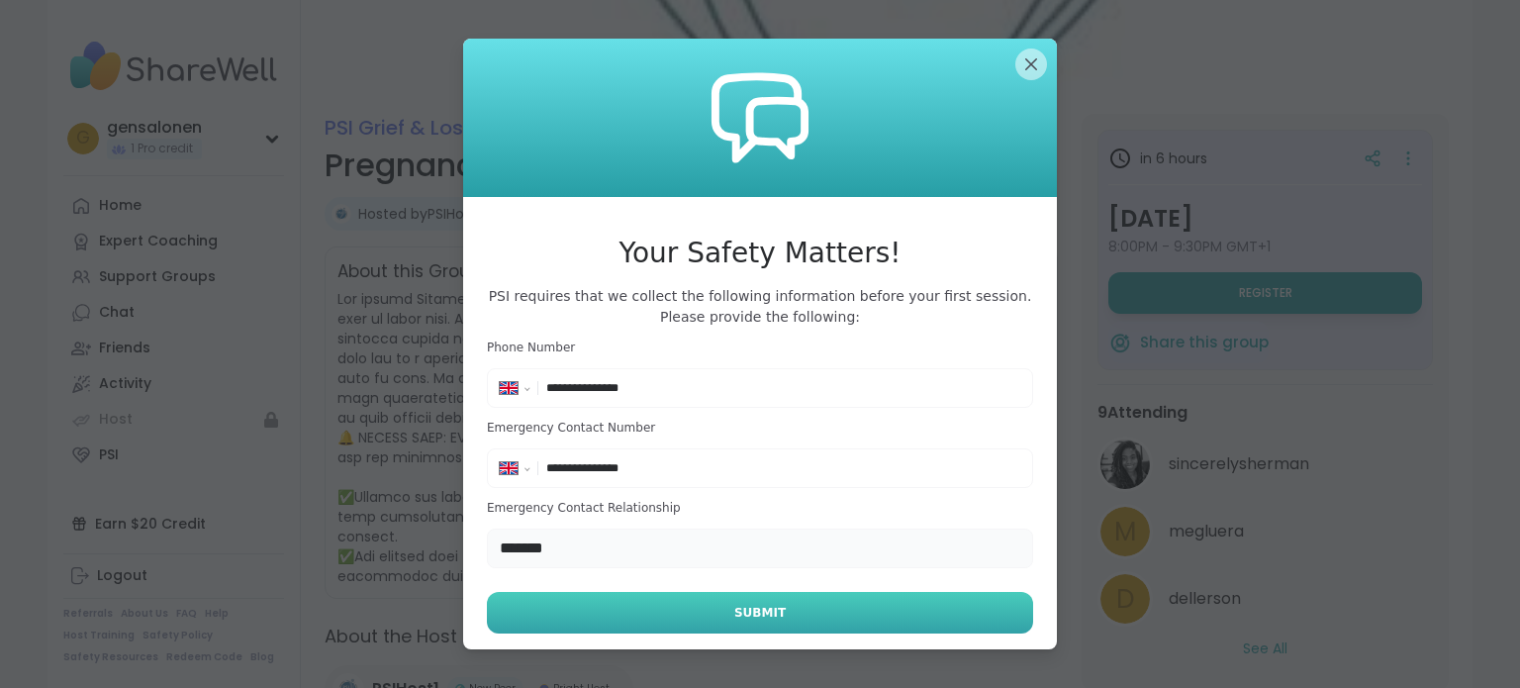
type input "*******"
click at [732, 631] on button "Submit" at bounding box center [760, 613] width 546 height 42
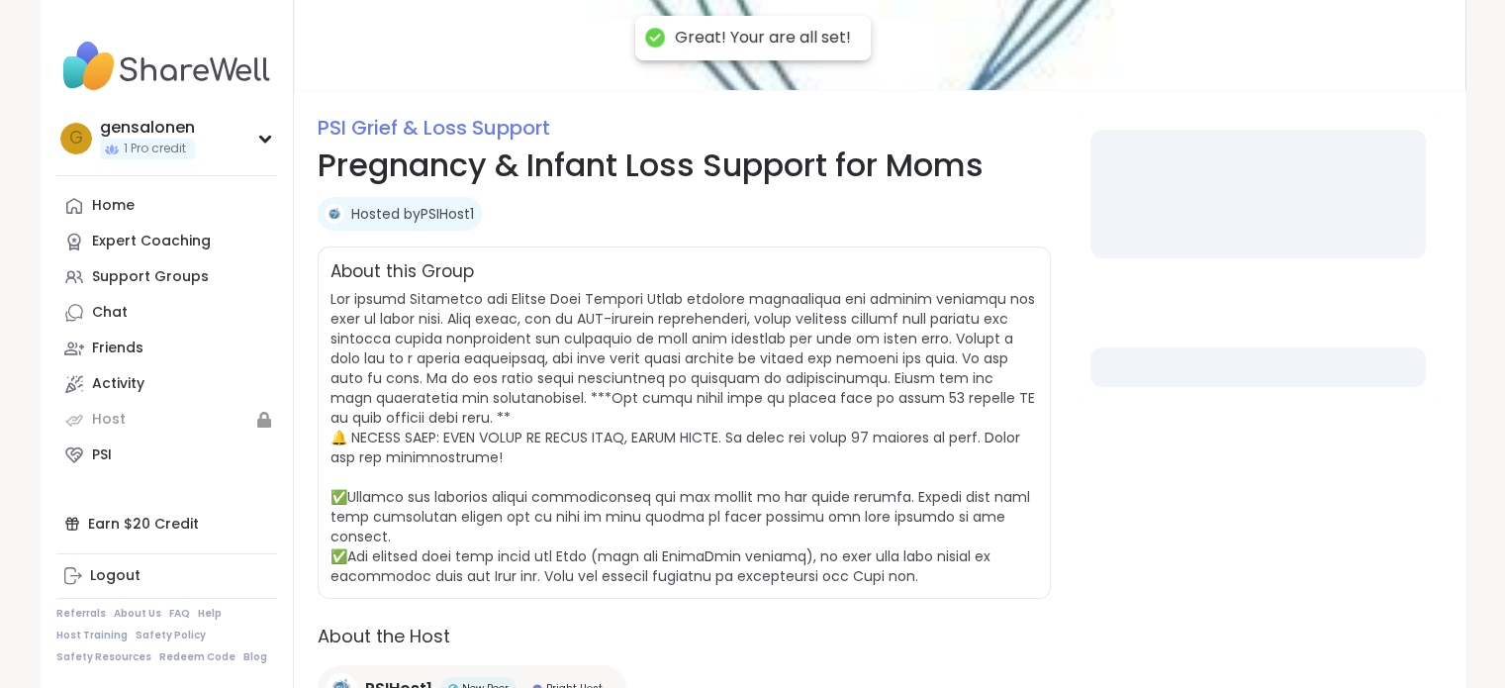
select select "**"
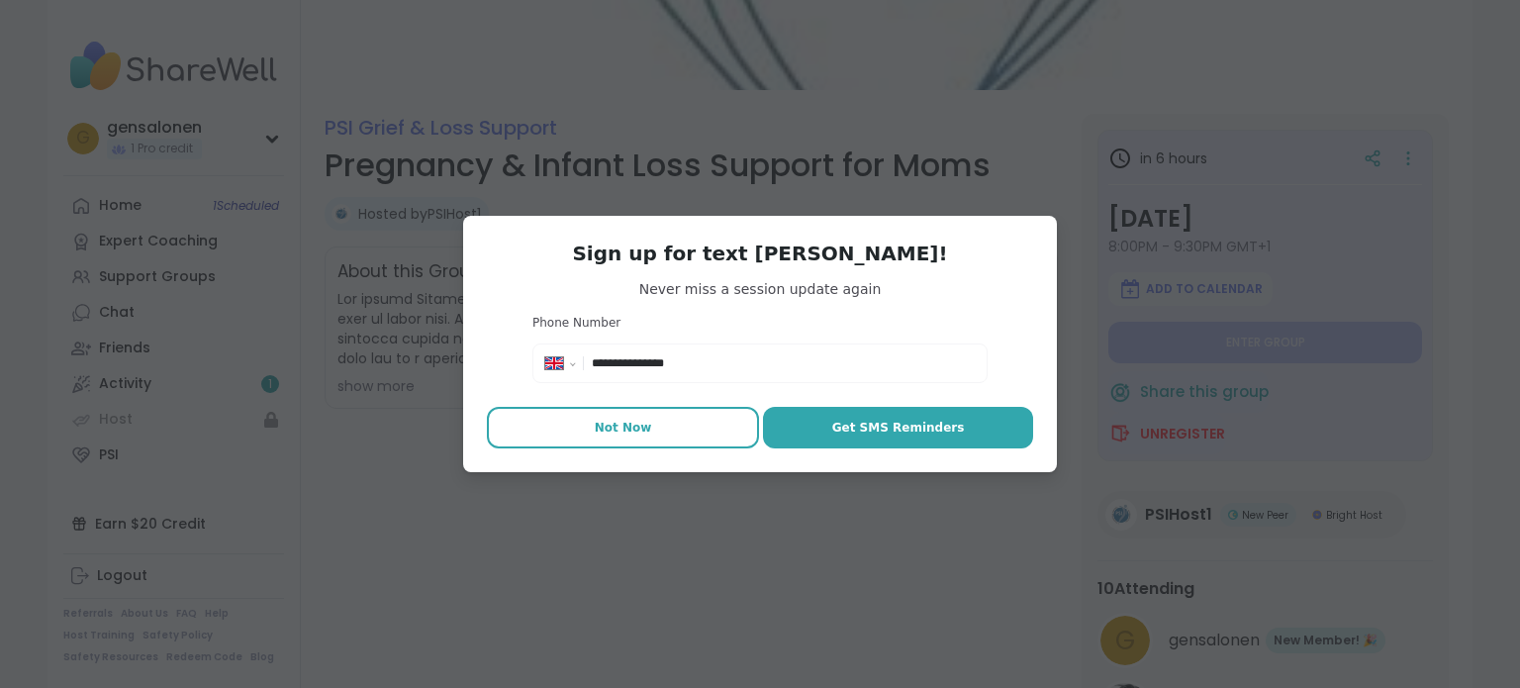
click at [654, 427] on button "Not Now" at bounding box center [623, 428] width 272 height 42
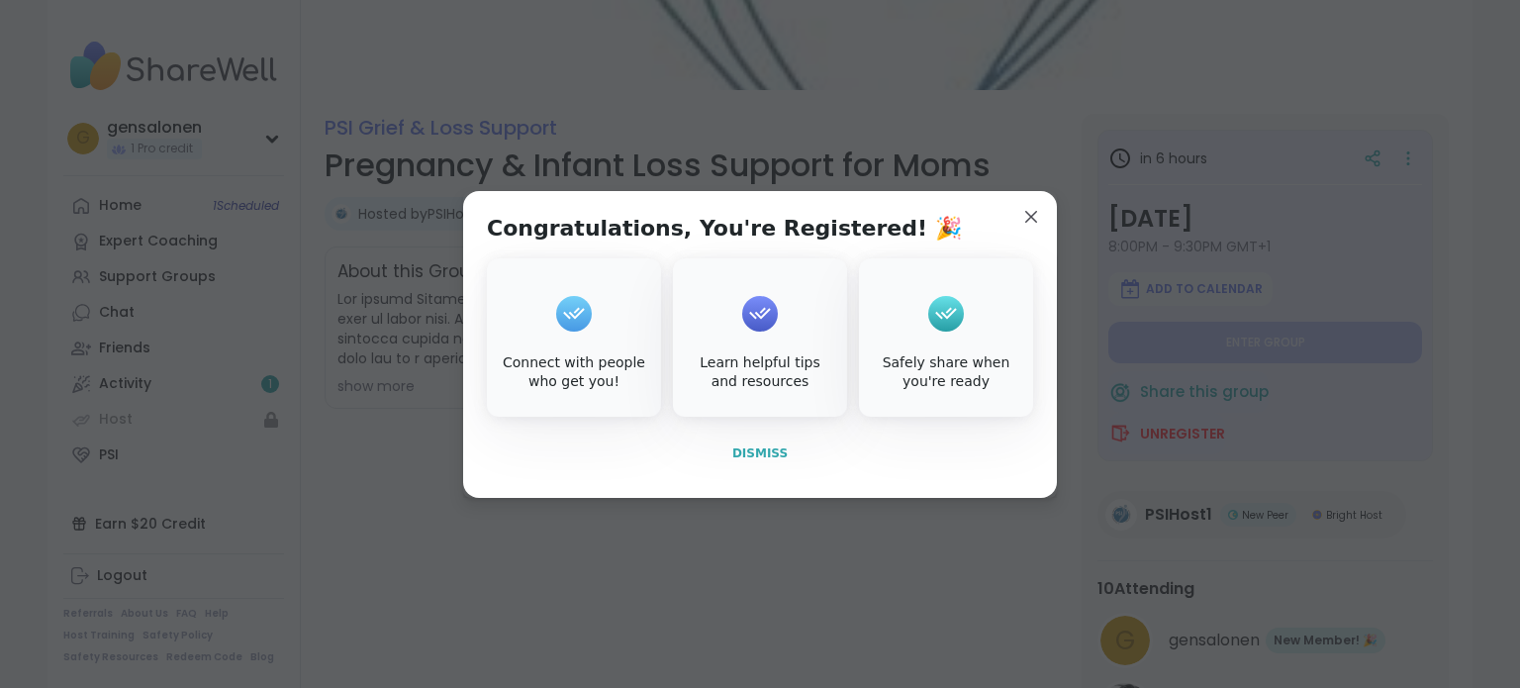
click at [770, 450] on span "Dismiss" at bounding box center [759, 453] width 55 height 14
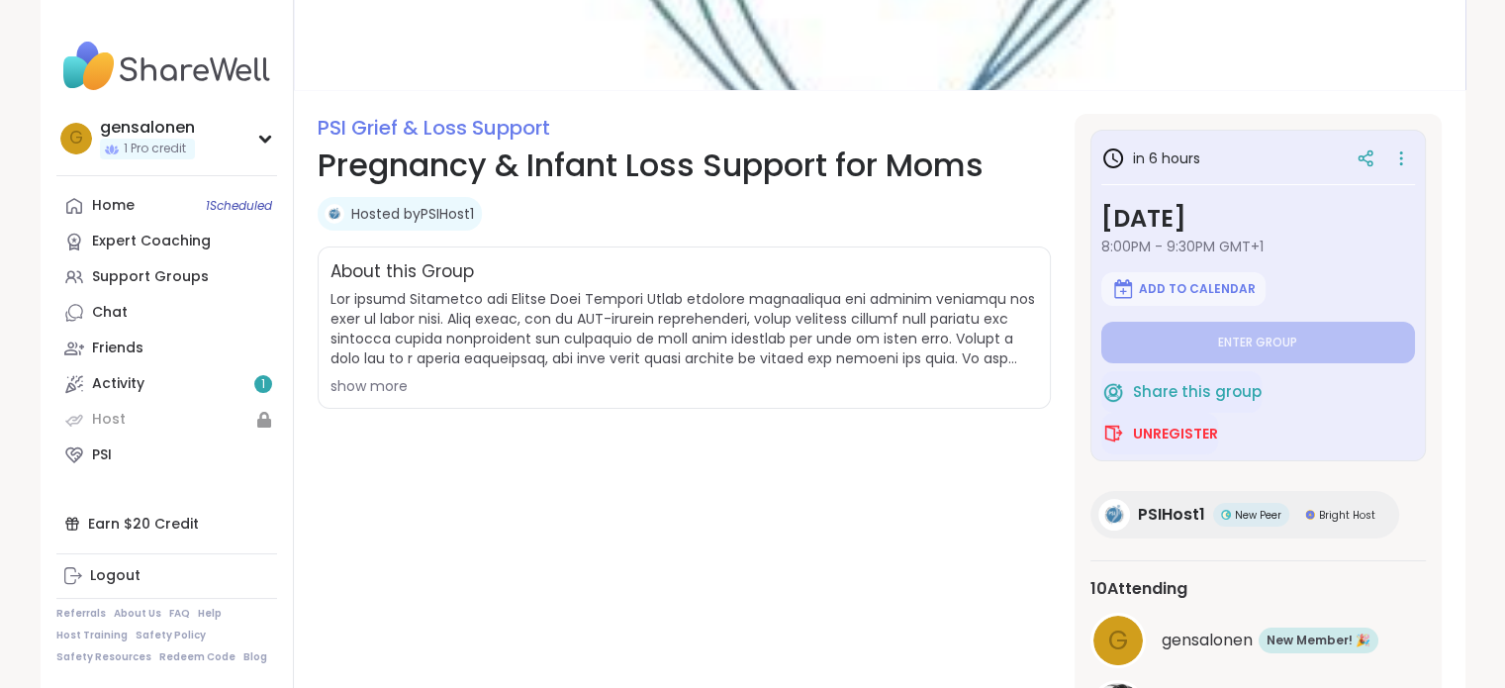
click at [533, 487] on div "PSI Grief & Loss Support Pregnancy & Infant Loss Support for Moms Hosted by PSI…" at bounding box center [684, 443] width 733 height 658
click at [172, 383] on link "Activity 1" at bounding box center [166, 384] width 221 height 36
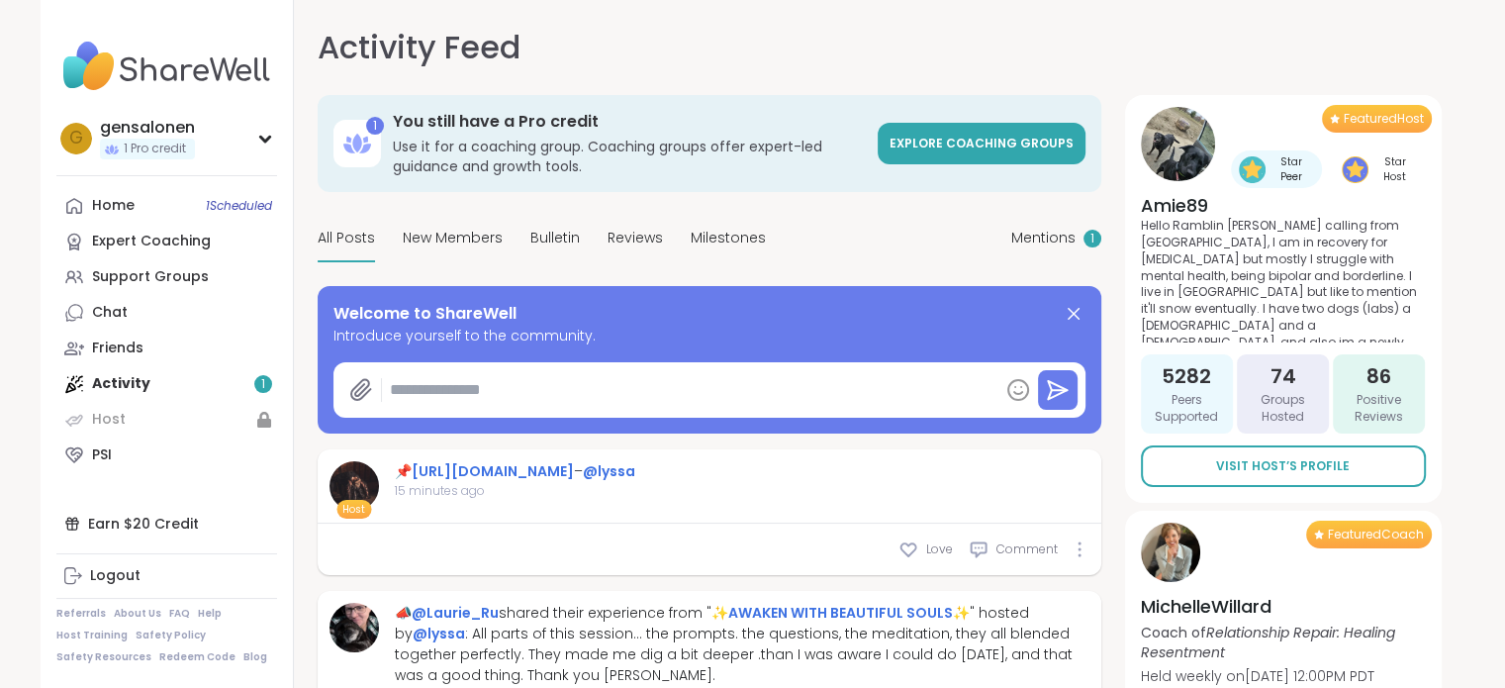
type textarea "*"
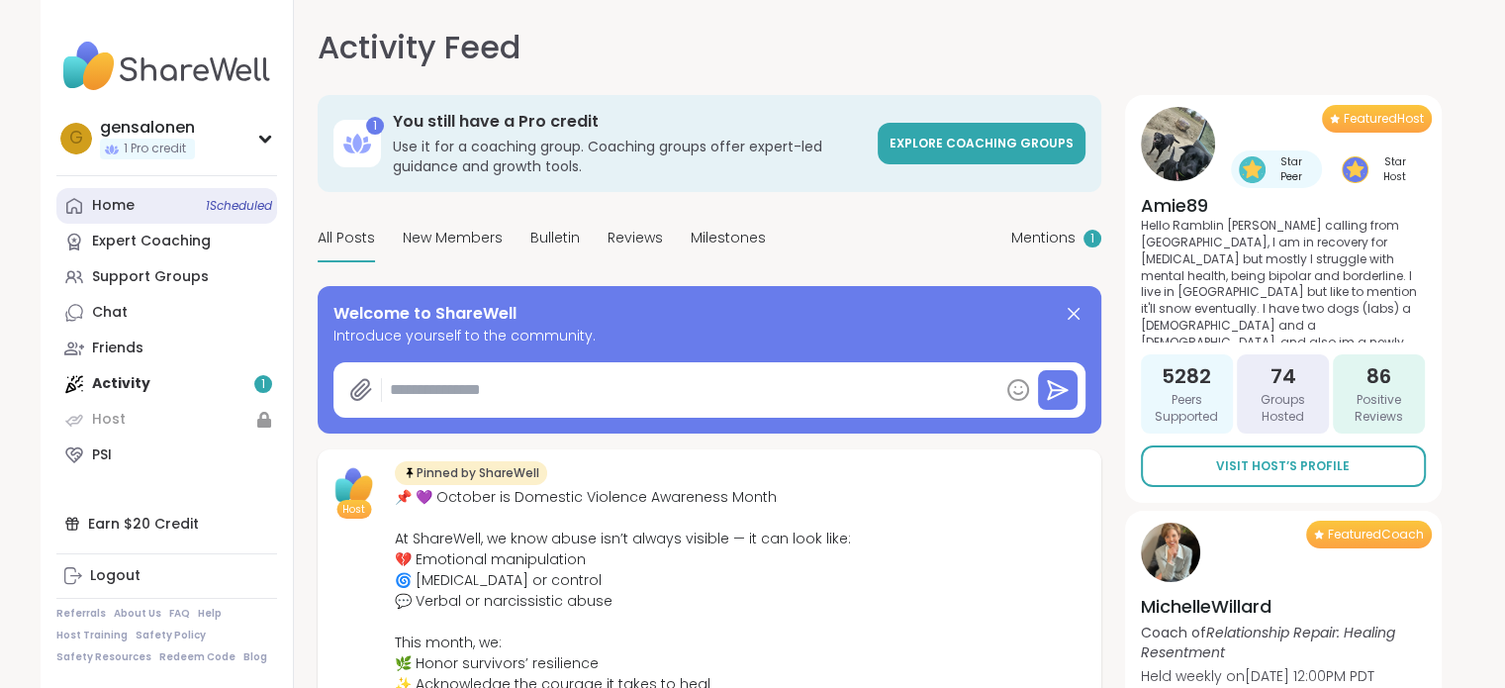
click at [114, 198] on div "Home 1 Scheduled" at bounding box center [113, 206] width 43 height 20
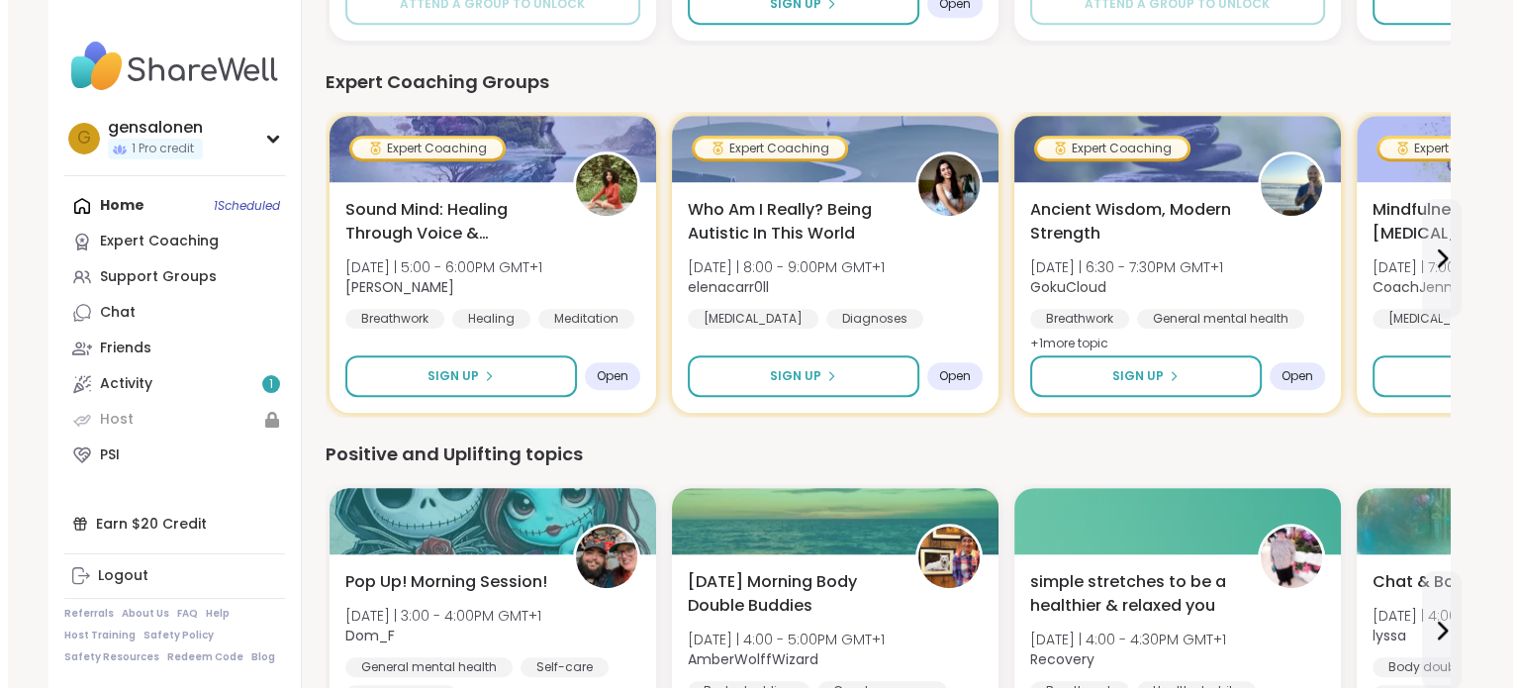
scroll to position [990, 0]
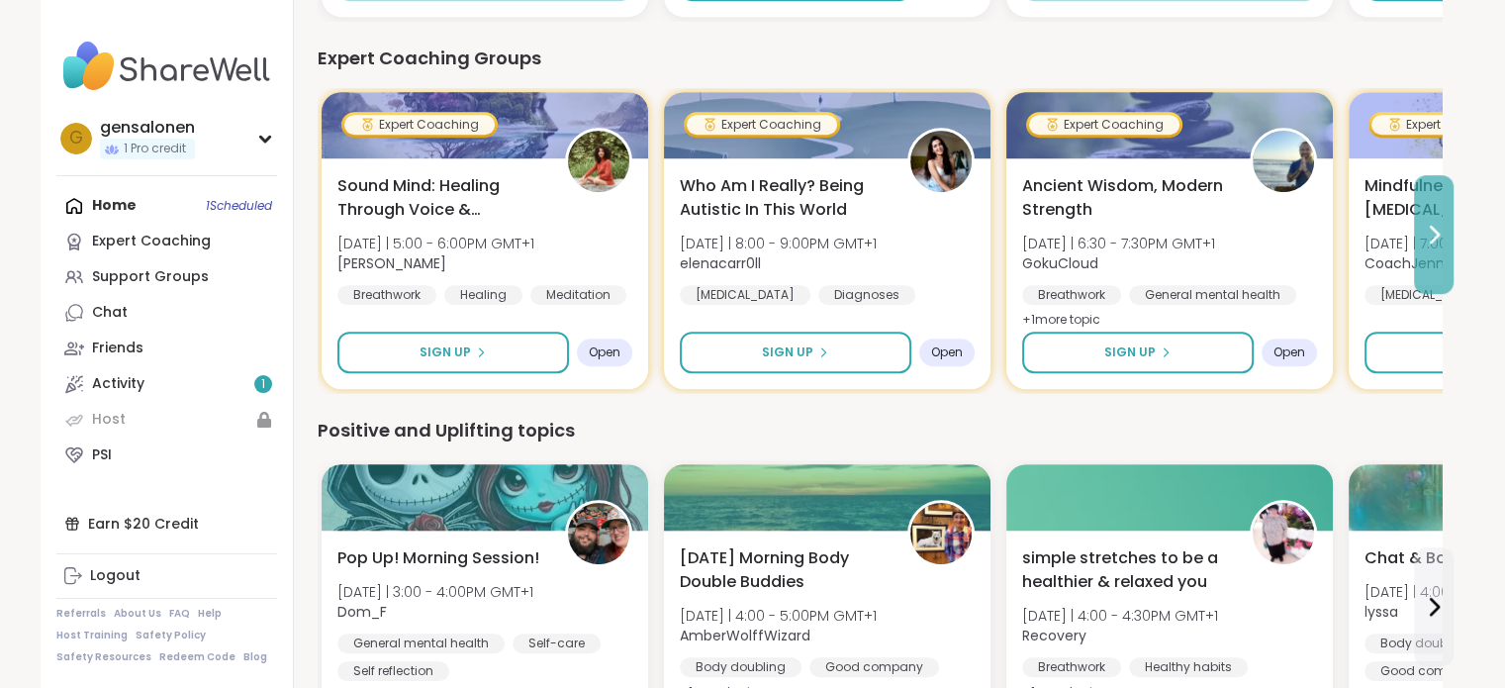
click at [1439, 226] on icon at bounding box center [1434, 235] width 24 height 24
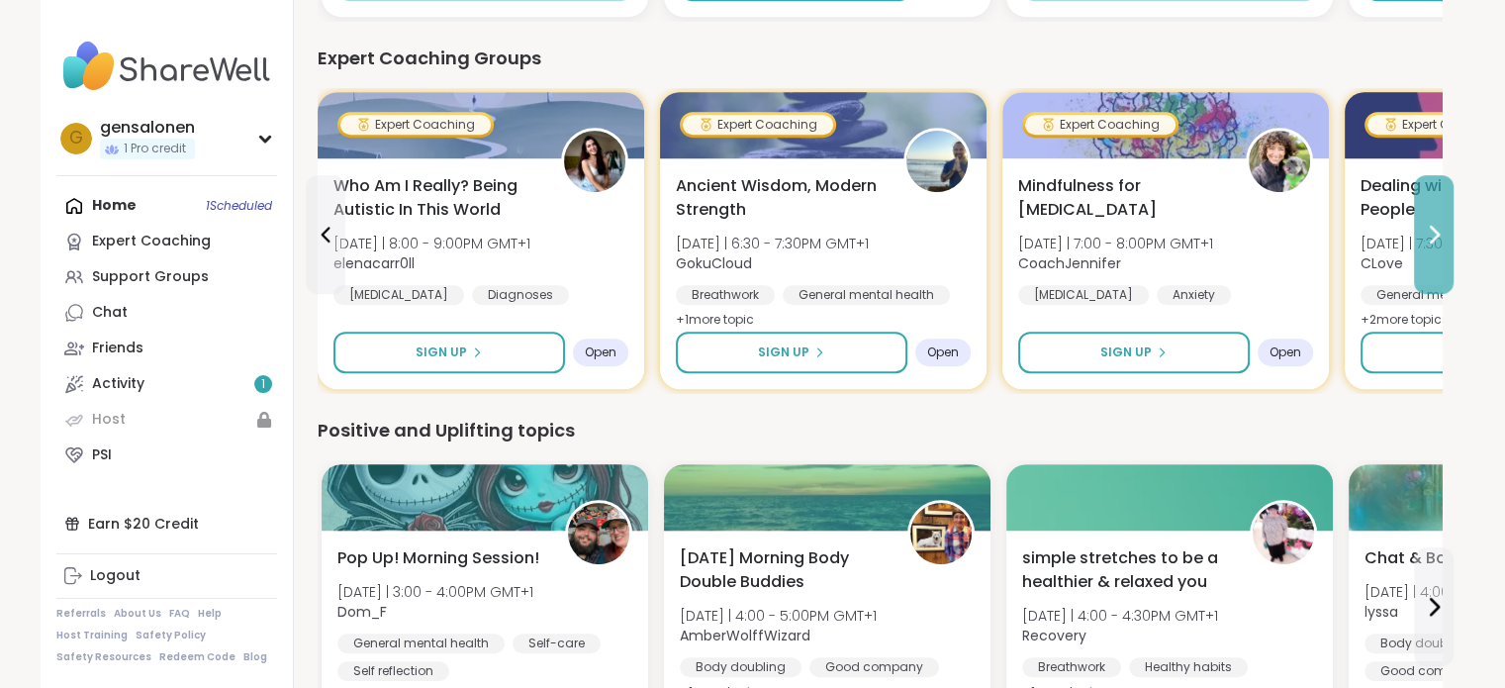
click at [1440, 227] on icon at bounding box center [1434, 235] width 24 height 24
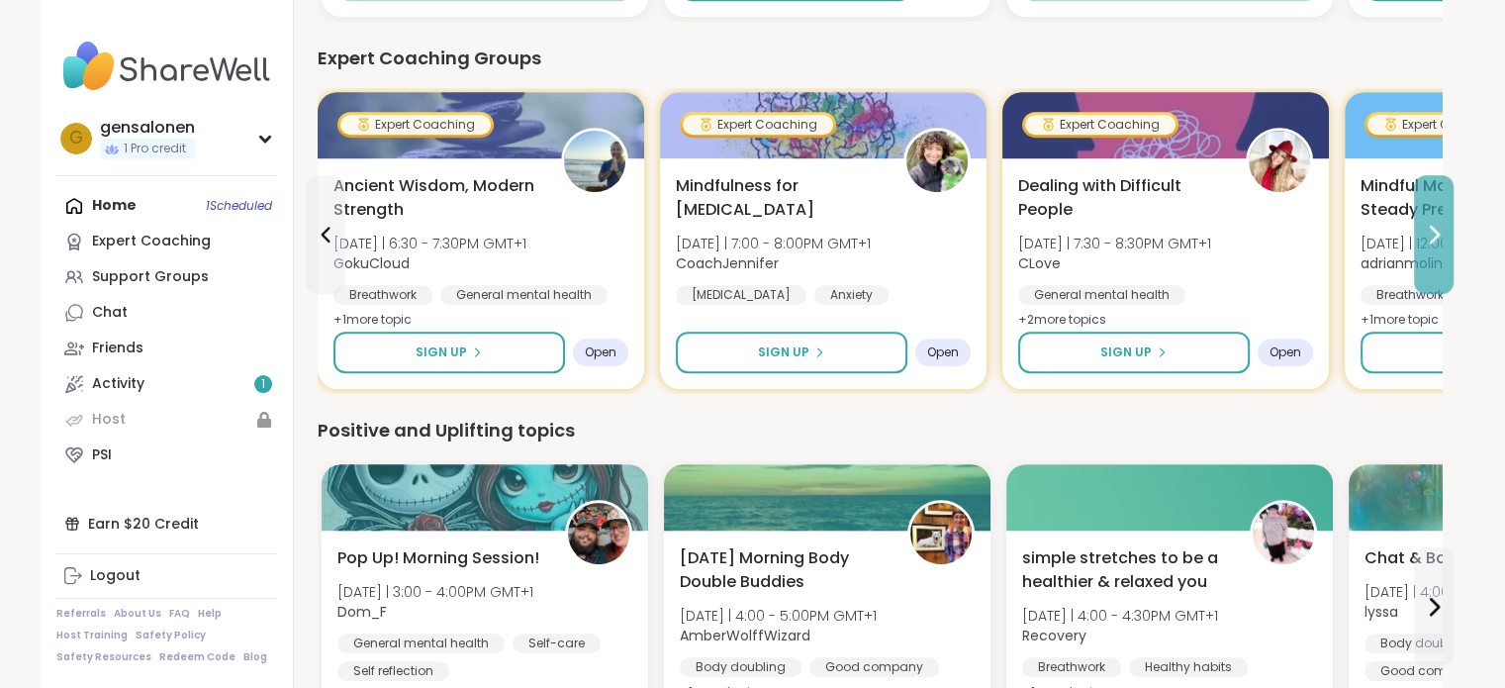
click at [1440, 227] on icon at bounding box center [1434, 235] width 24 height 24
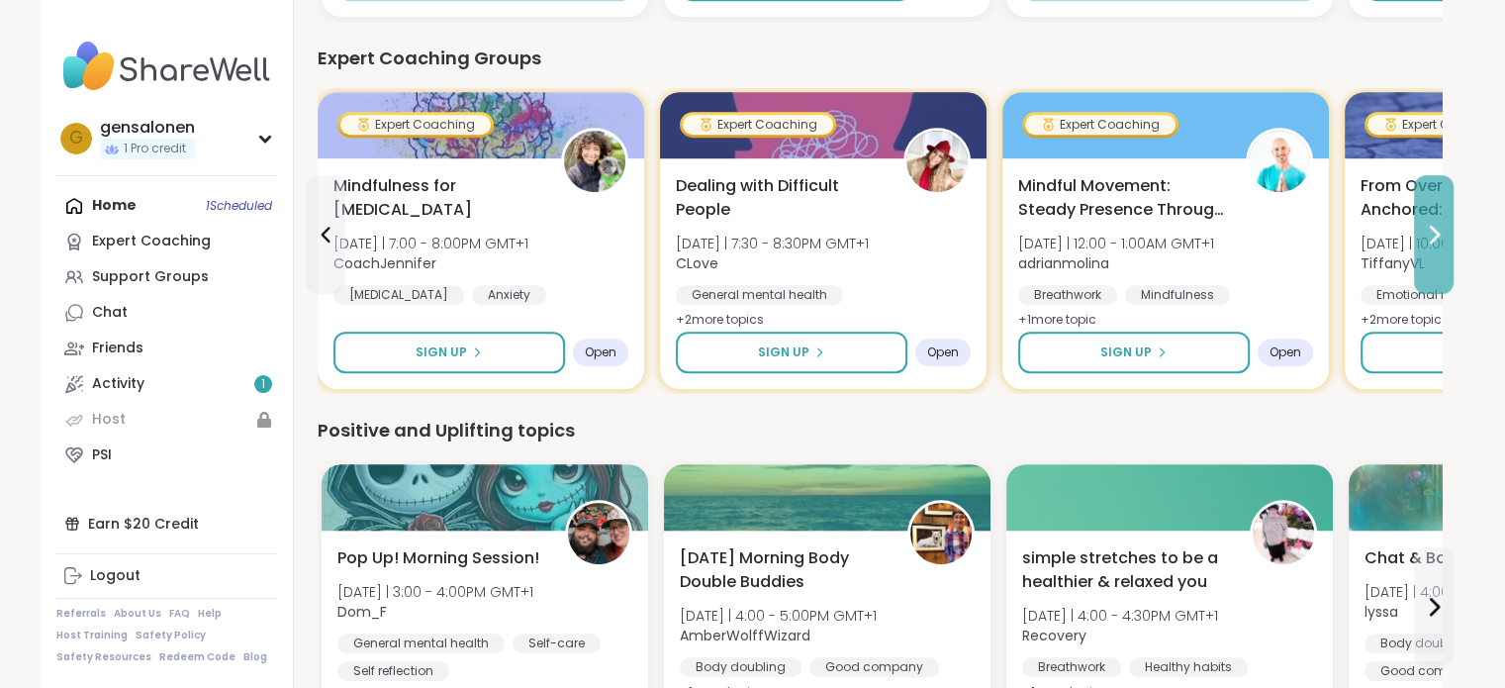
click at [1440, 227] on icon at bounding box center [1434, 235] width 24 height 24
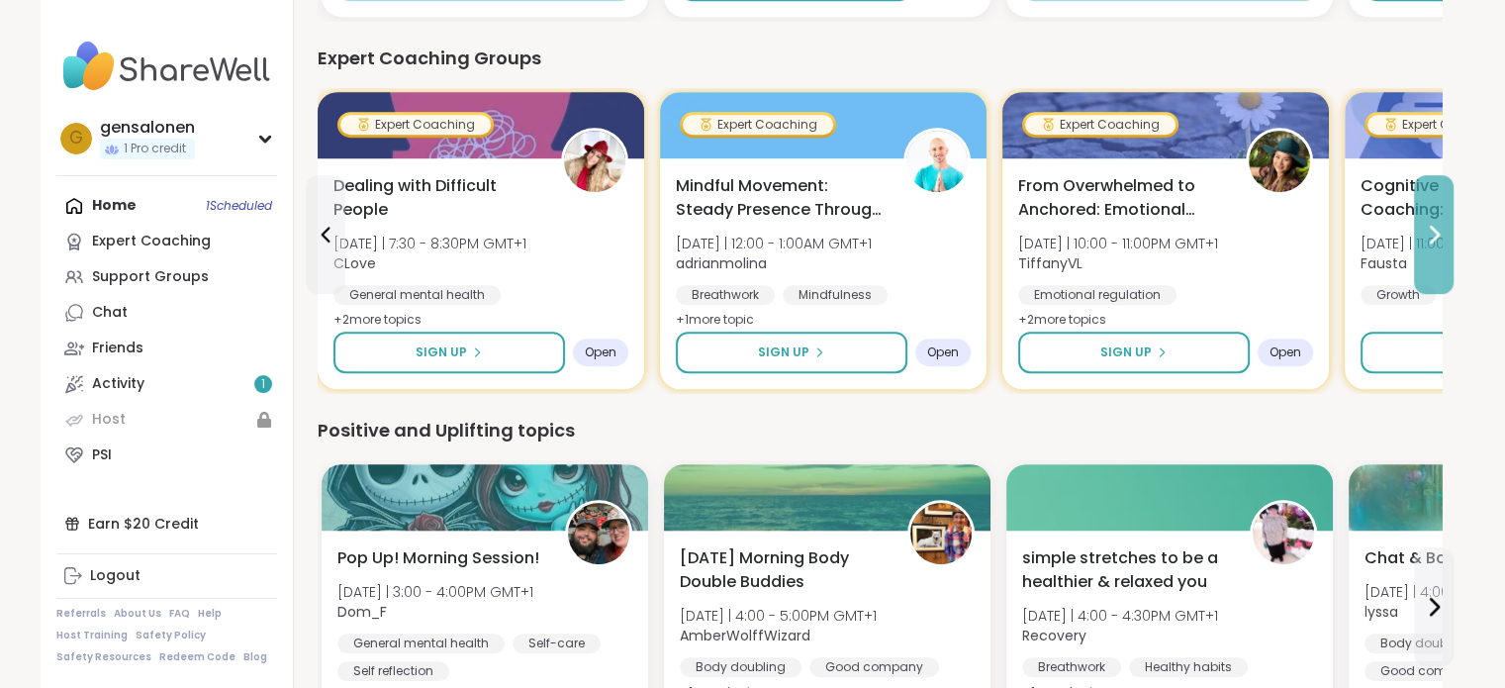
click at [1440, 227] on icon at bounding box center [1434, 235] width 24 height 24
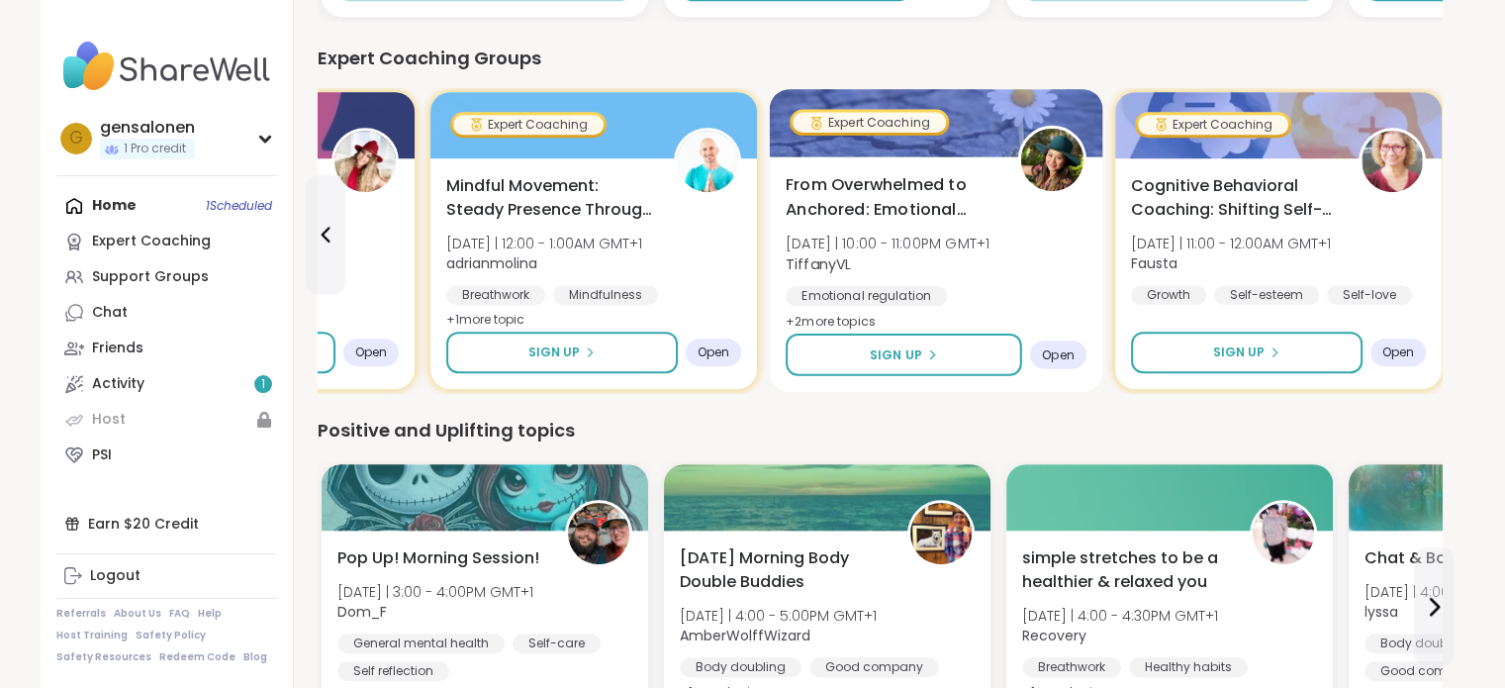
click at [876, 262] on span "TiffanyVL" at bounding box center [888, 263] width 204 height 20
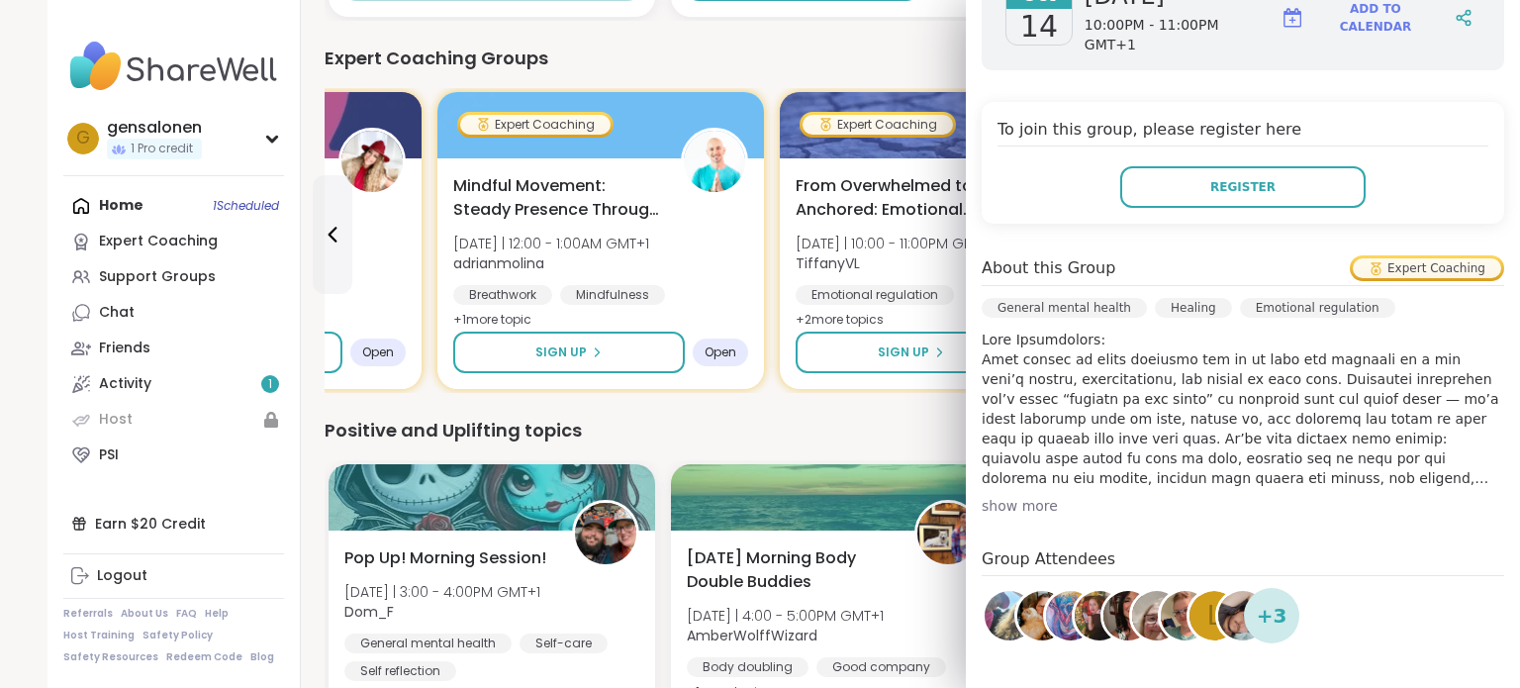
scroll to position [495, 0]
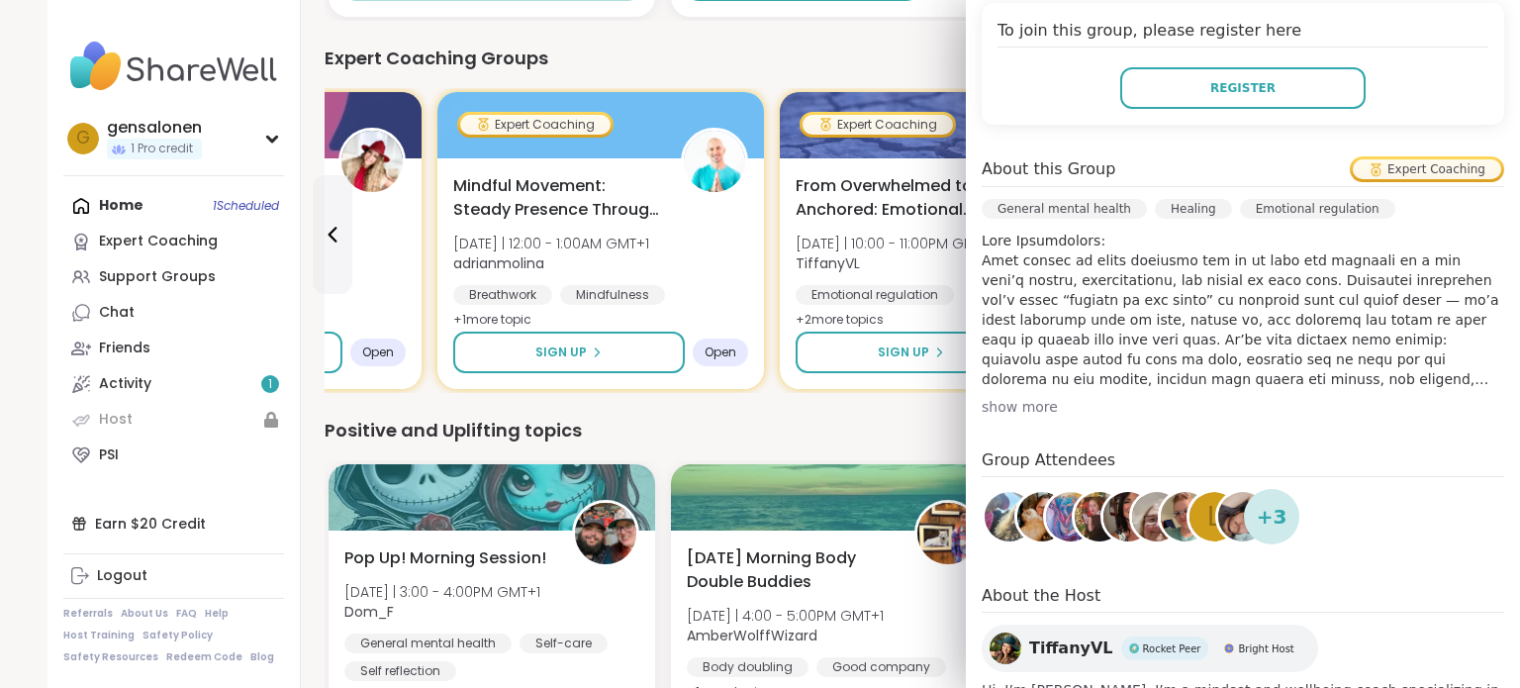
click at [1002, 397] on div "show more" at bounding box center [1243, 407] width 523 height 20
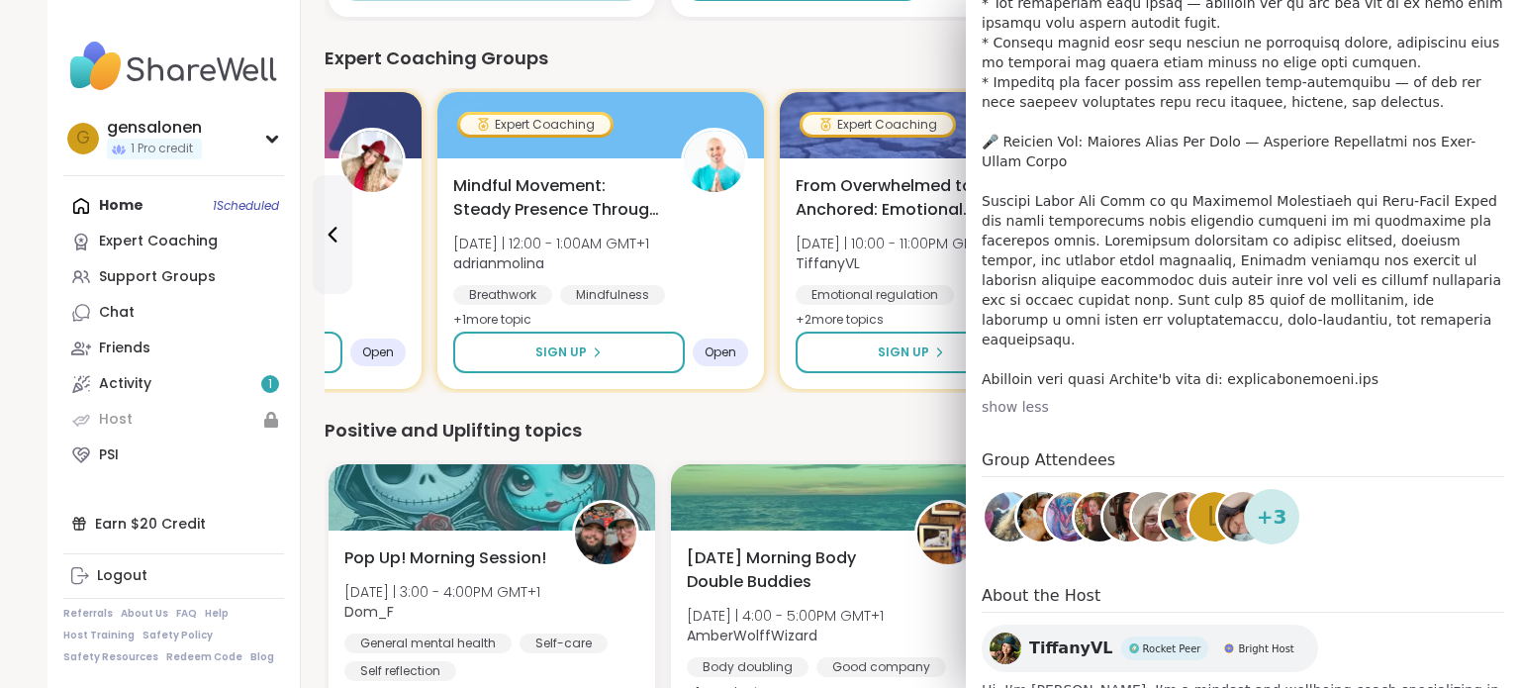
scroll to position [1181, 0]
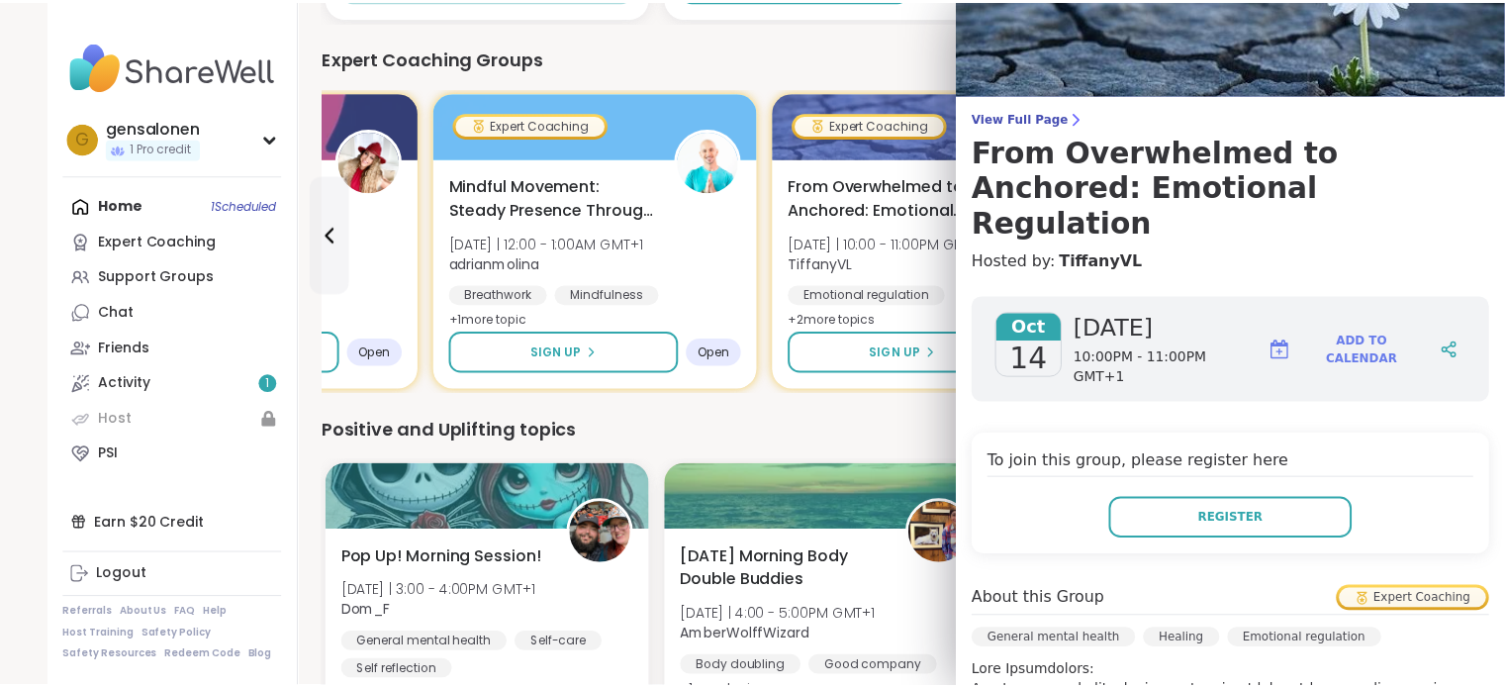
scroll to position [0, 0]
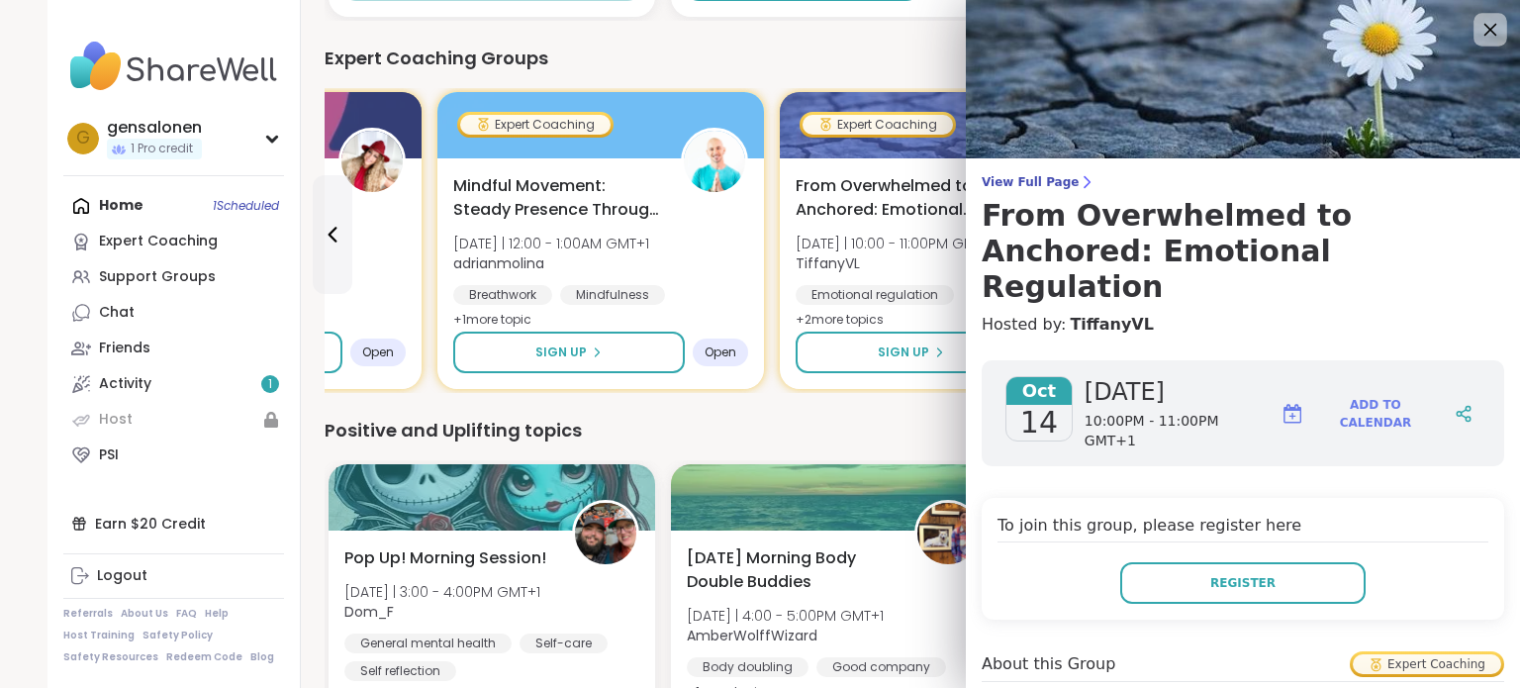
click at [1477, 32] on icon at bounding box center [1489, 29] width 25 height 25
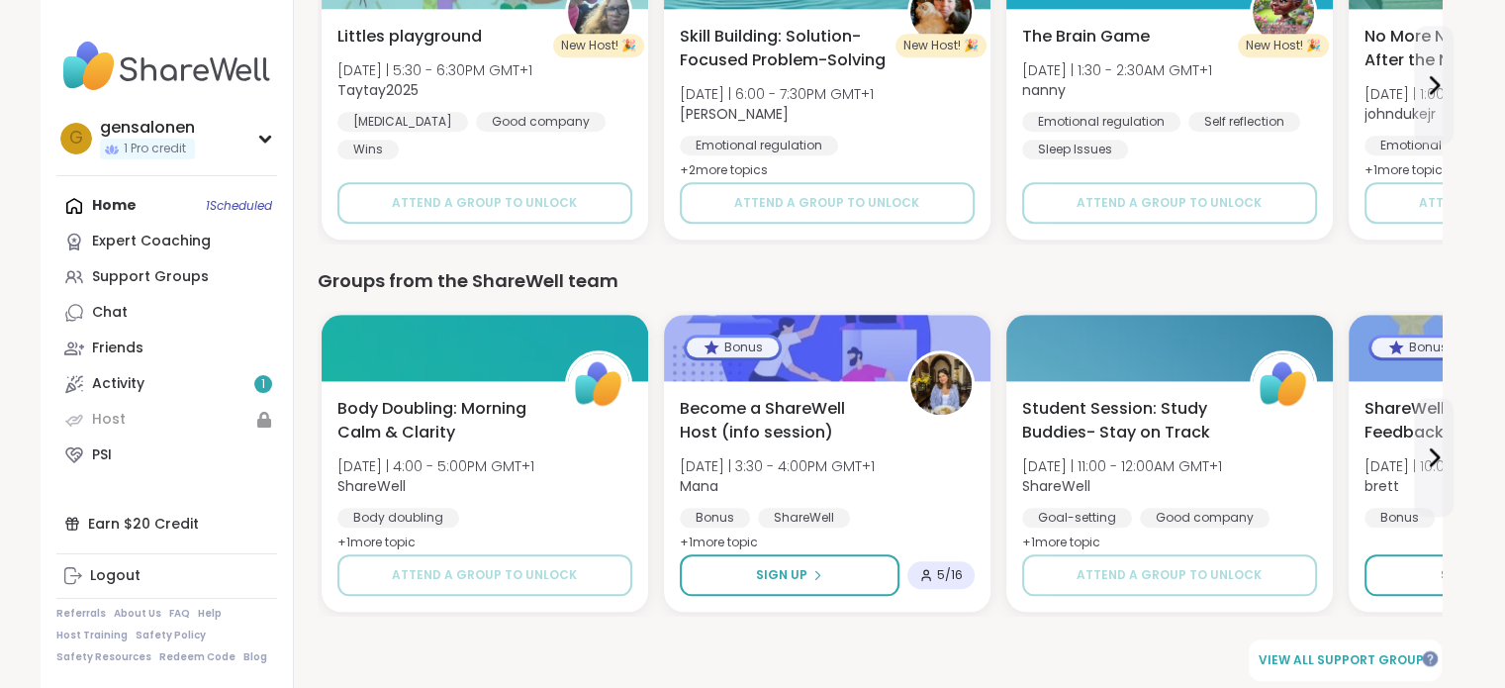
scroll to position [1894, 0]
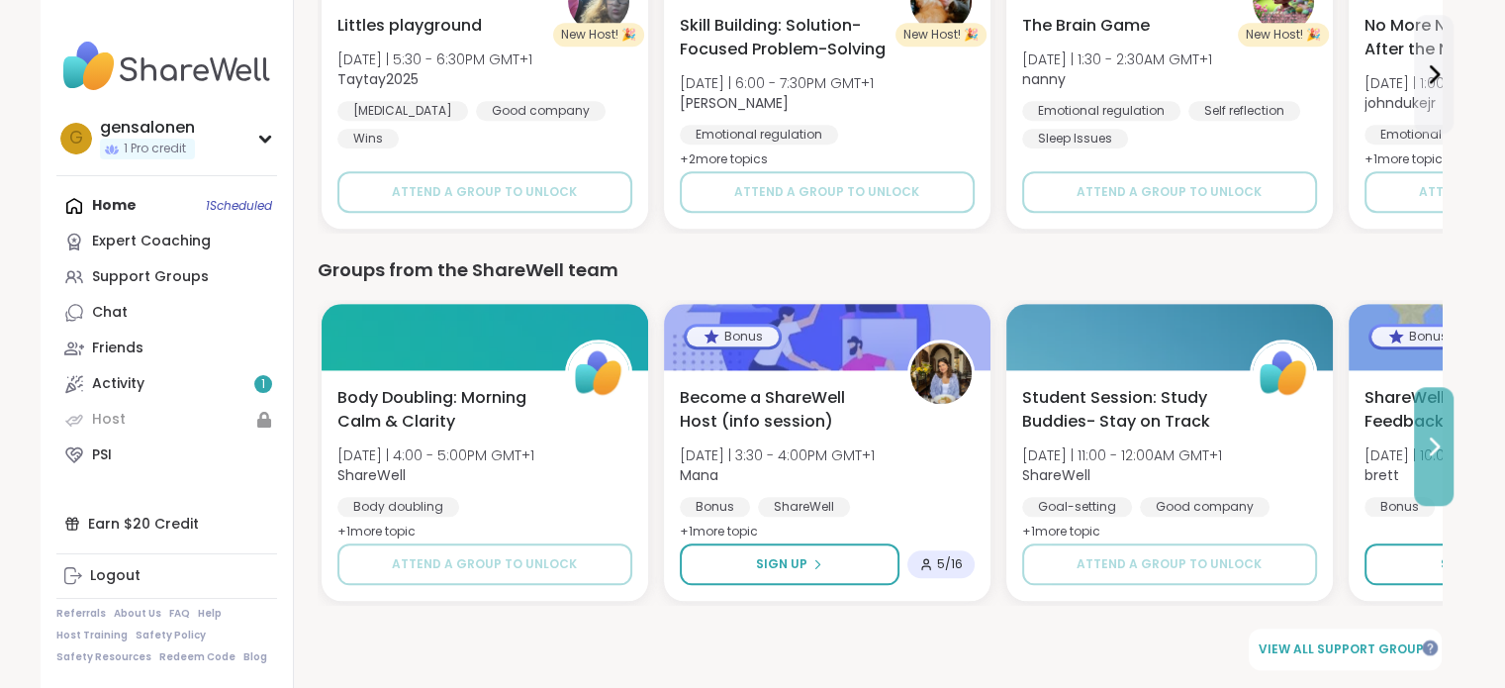
click at [1431, 459] on button at bounding box center [1434, 446] width 40 height 119
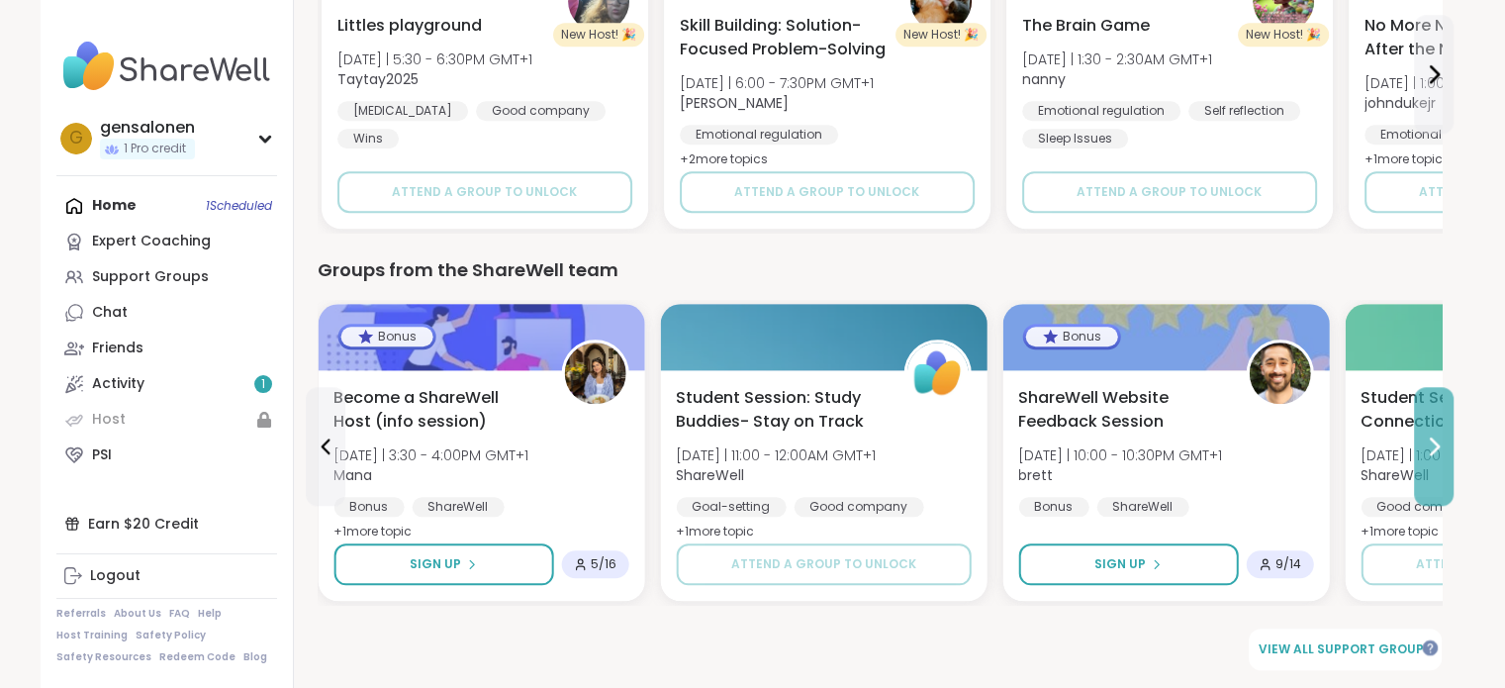
click at [1431, 459] on button at bounding box center [1434, 446] width 40 height 119
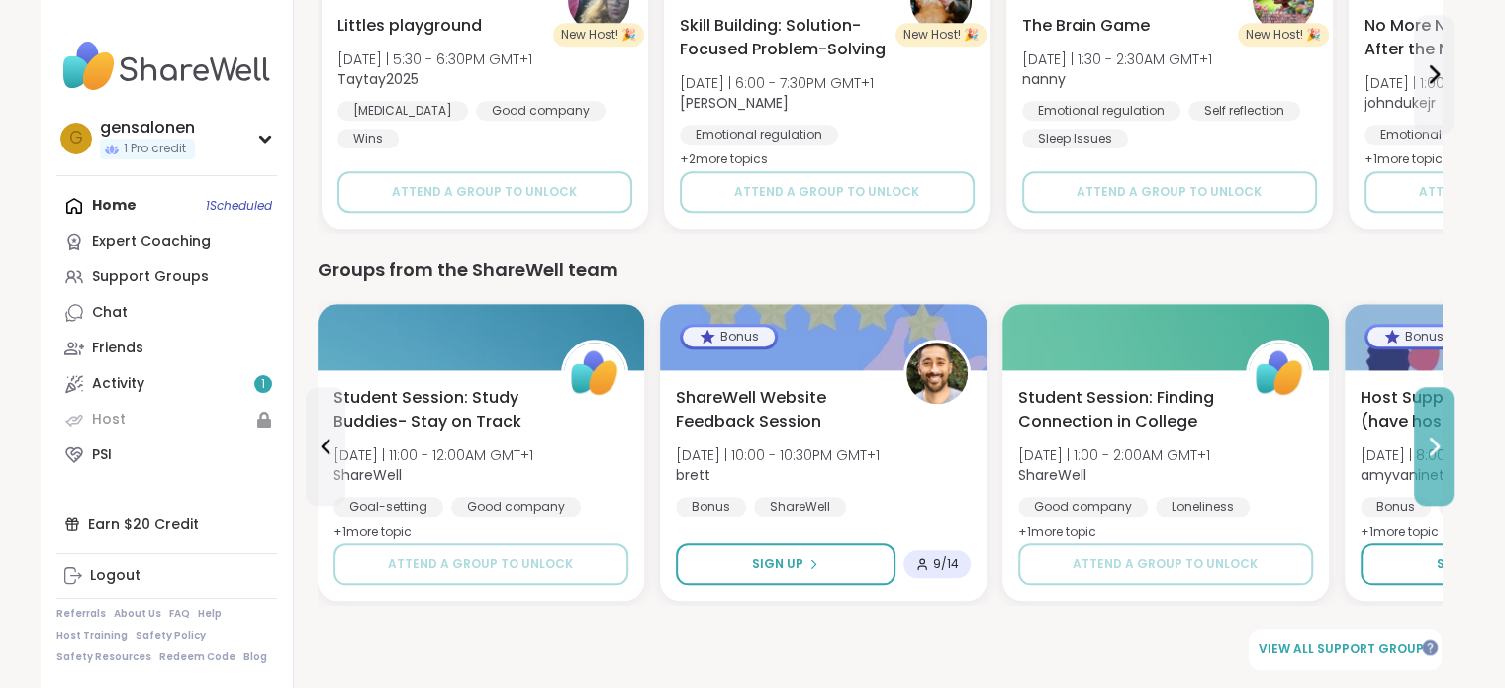
click at [1431, 459] on button at bounding box center [1434, 446] width 40 height 119
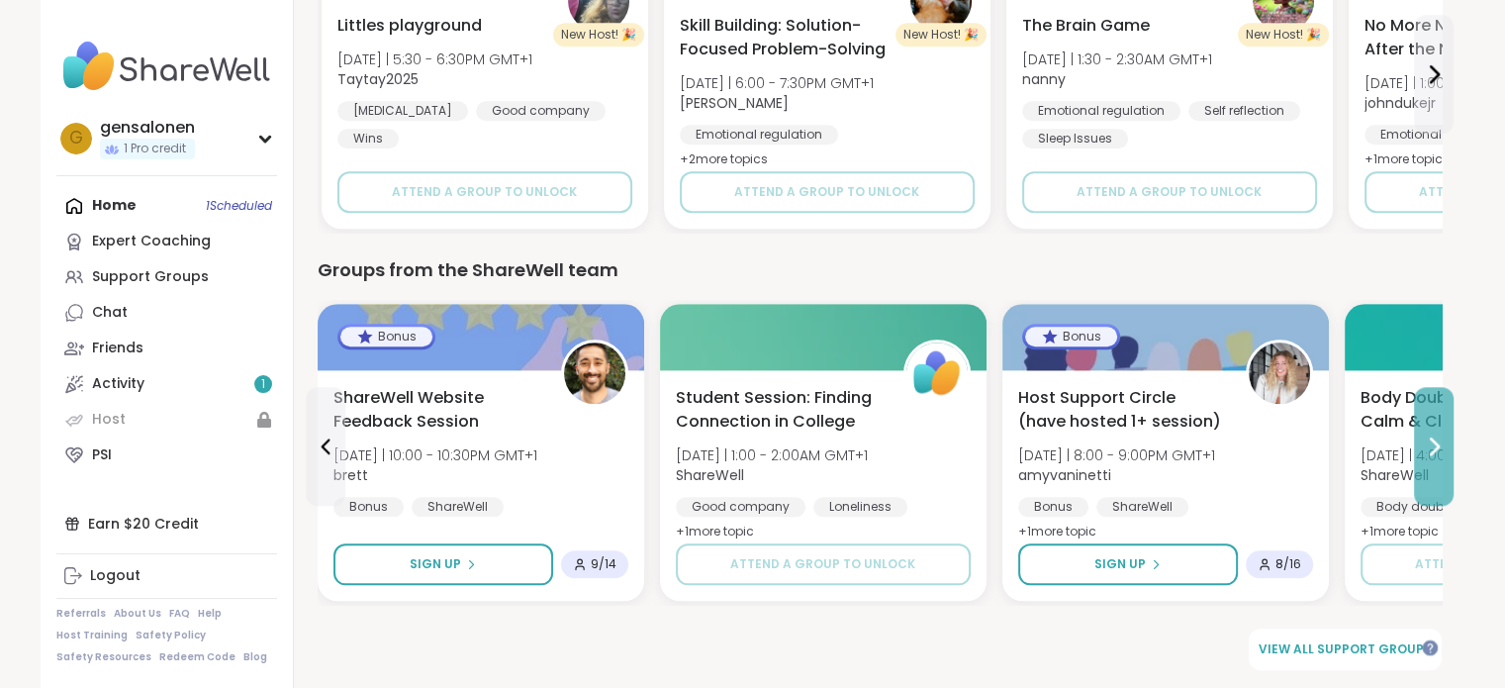
click at [1431, 459] on button at bounding box center [1434, 446] width 40 height 119
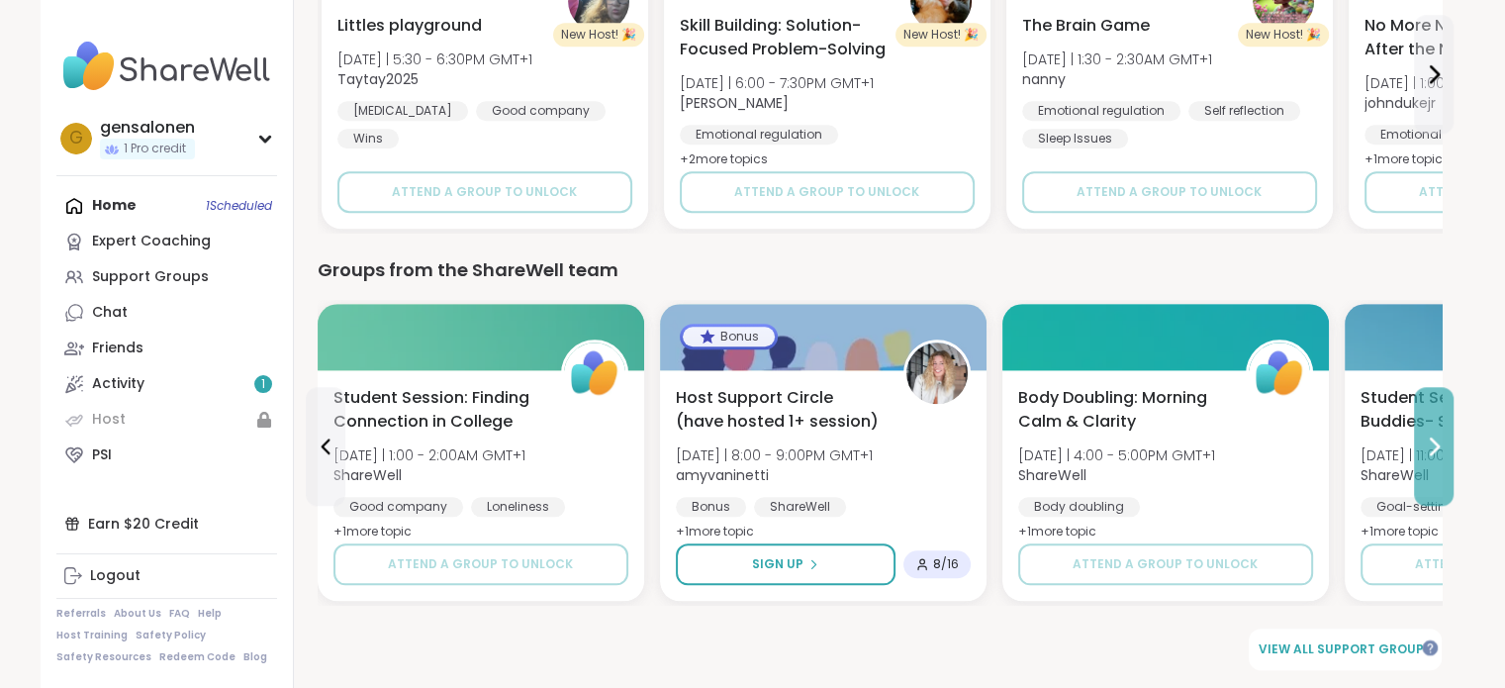
click at [1431, 459] on button at bounding box center [1434, 446] width 40 height 119
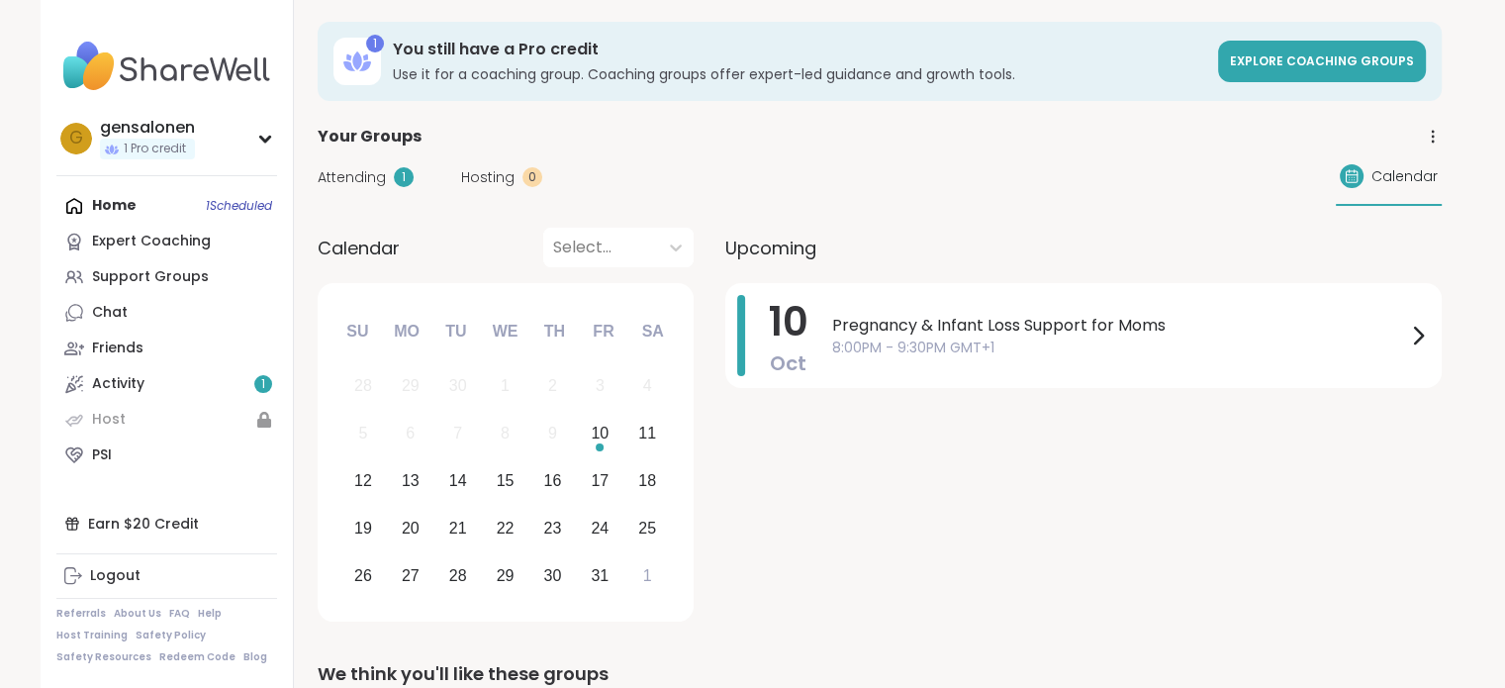
scroll to position [0, 0]
click at [93, 209] on div "Home 1 Scheduled Expert Coaching Support Groups Chat Friends Activity 1 Host PSI" at bounding box center [166, 330] width 221 height 285
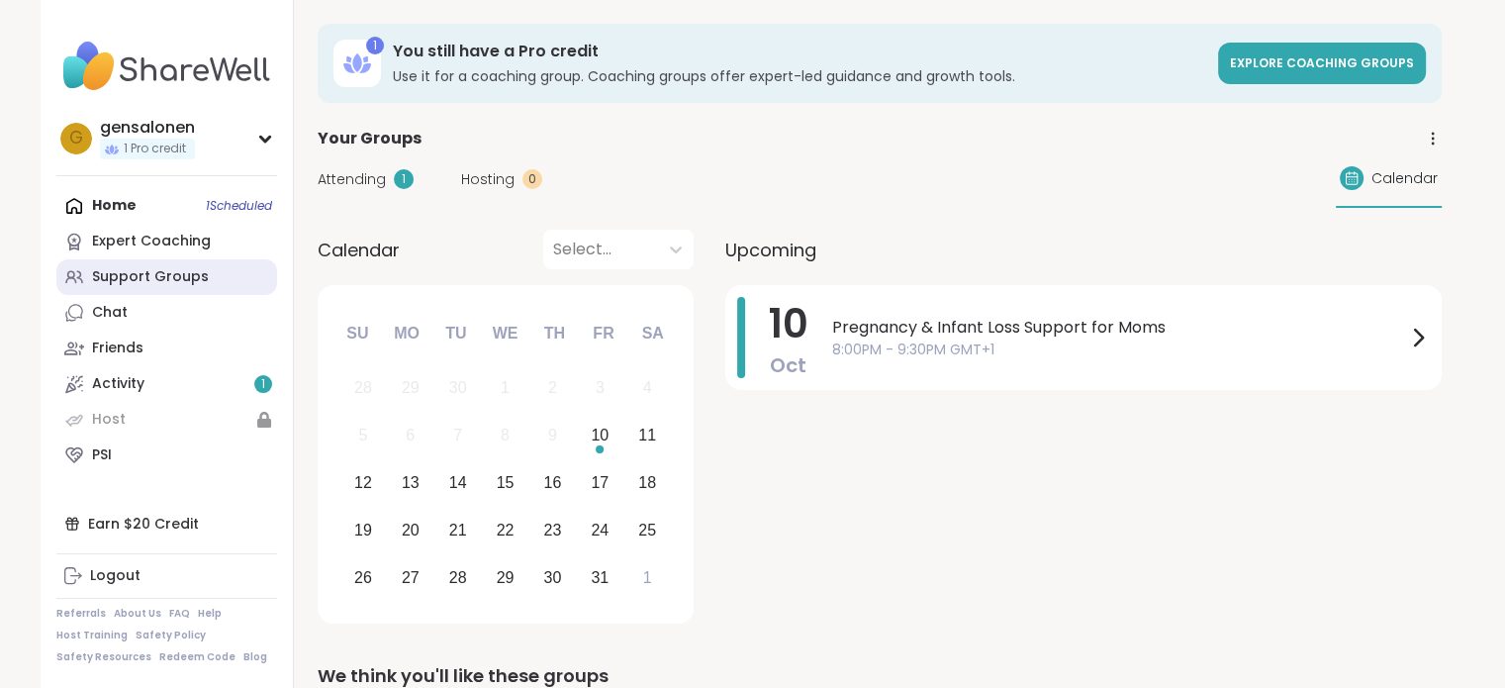
click at [152, 280] on div "Support Groups" at bounding box center [150, 277] width 117 height 20
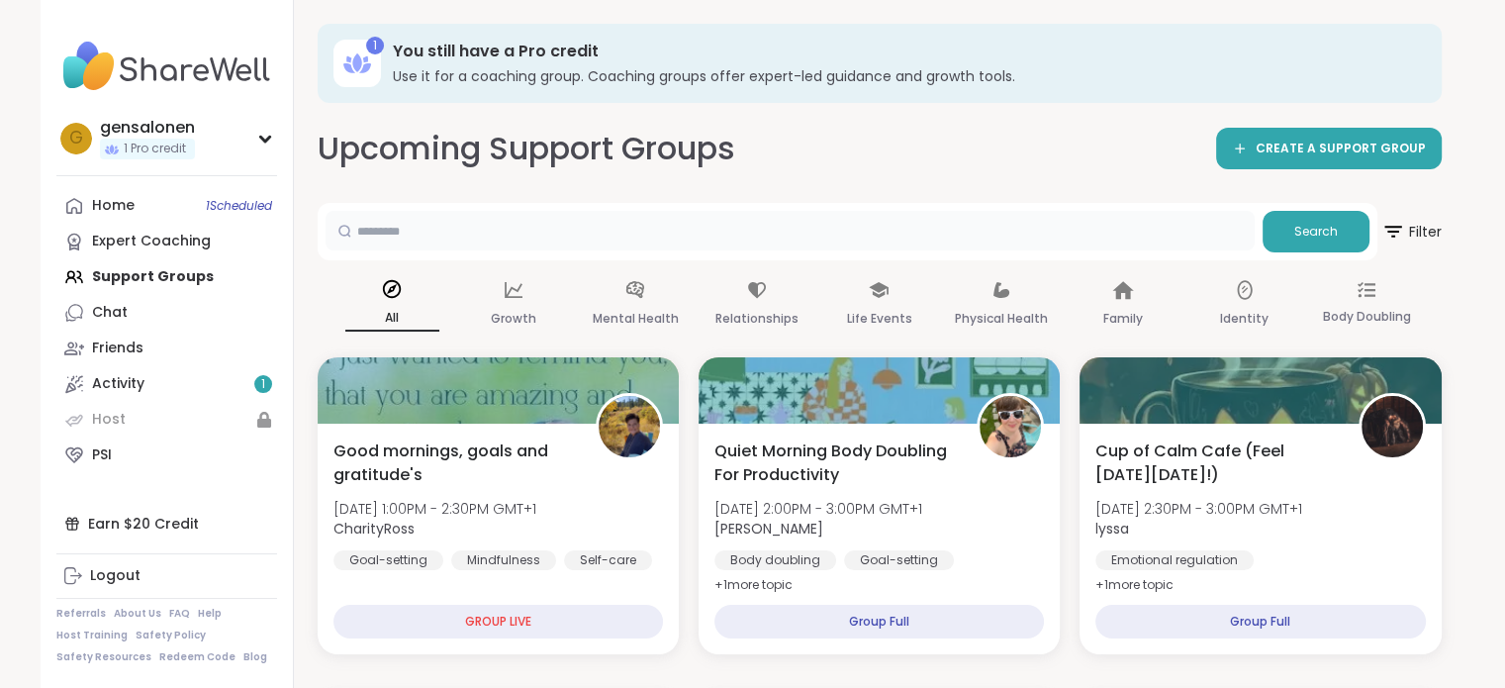
click at [647, 211] on input "text" at bounding box center [790, 231] width 929 height 40
type input "****"
click at [1300, 246] on button "Search" at bounding box center [1316, 232] width 107 height 42
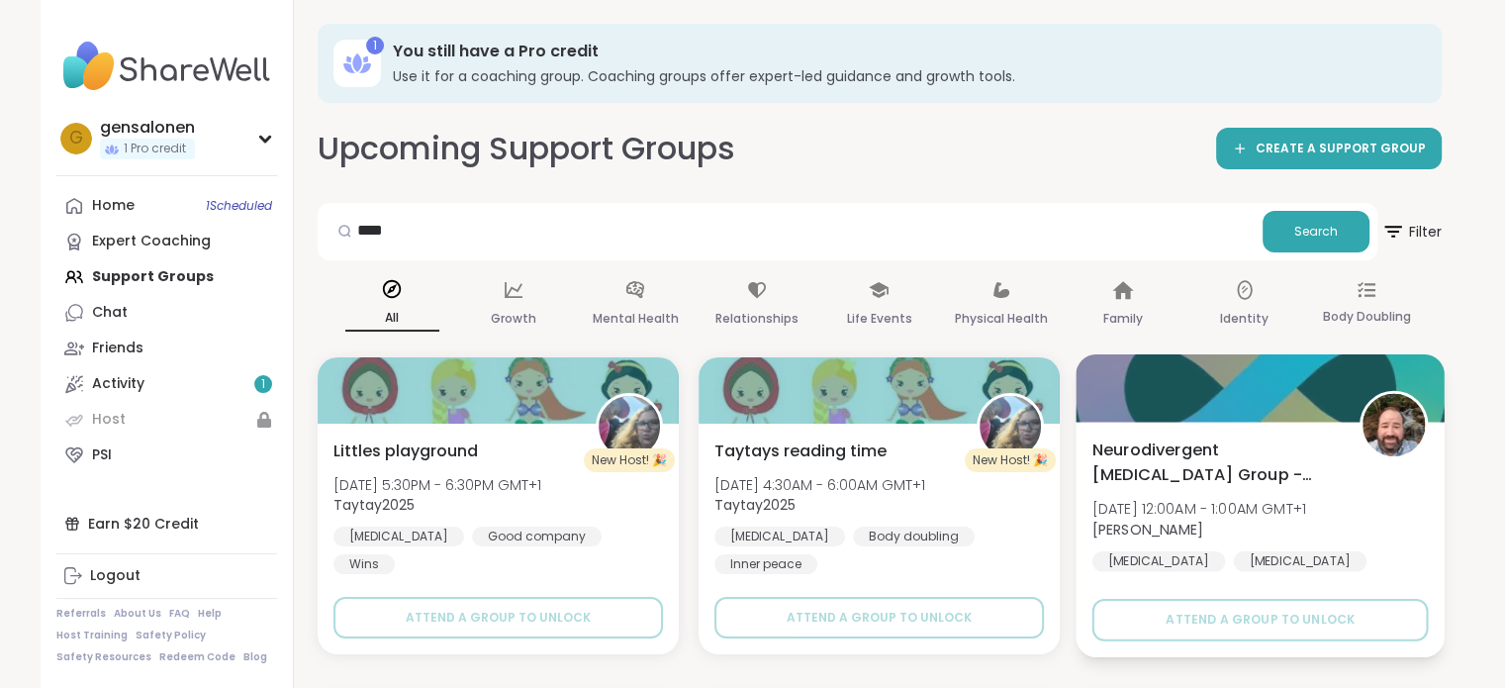
click at [1249, 462] on span "Neurodivergent [MEDICAL_DATA] Group - [DATE]" at bounding box center [1215, 461] width 245 height 48
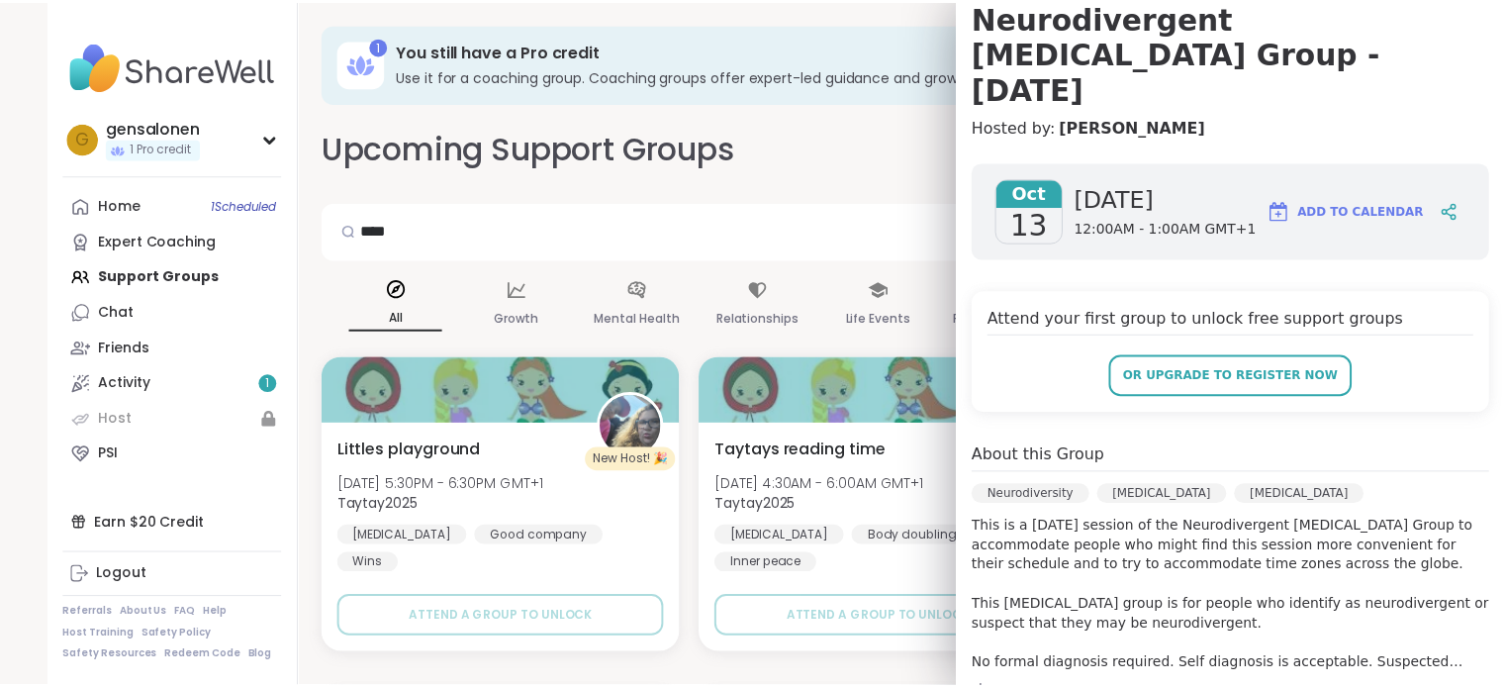
scroll to position [396, 0]
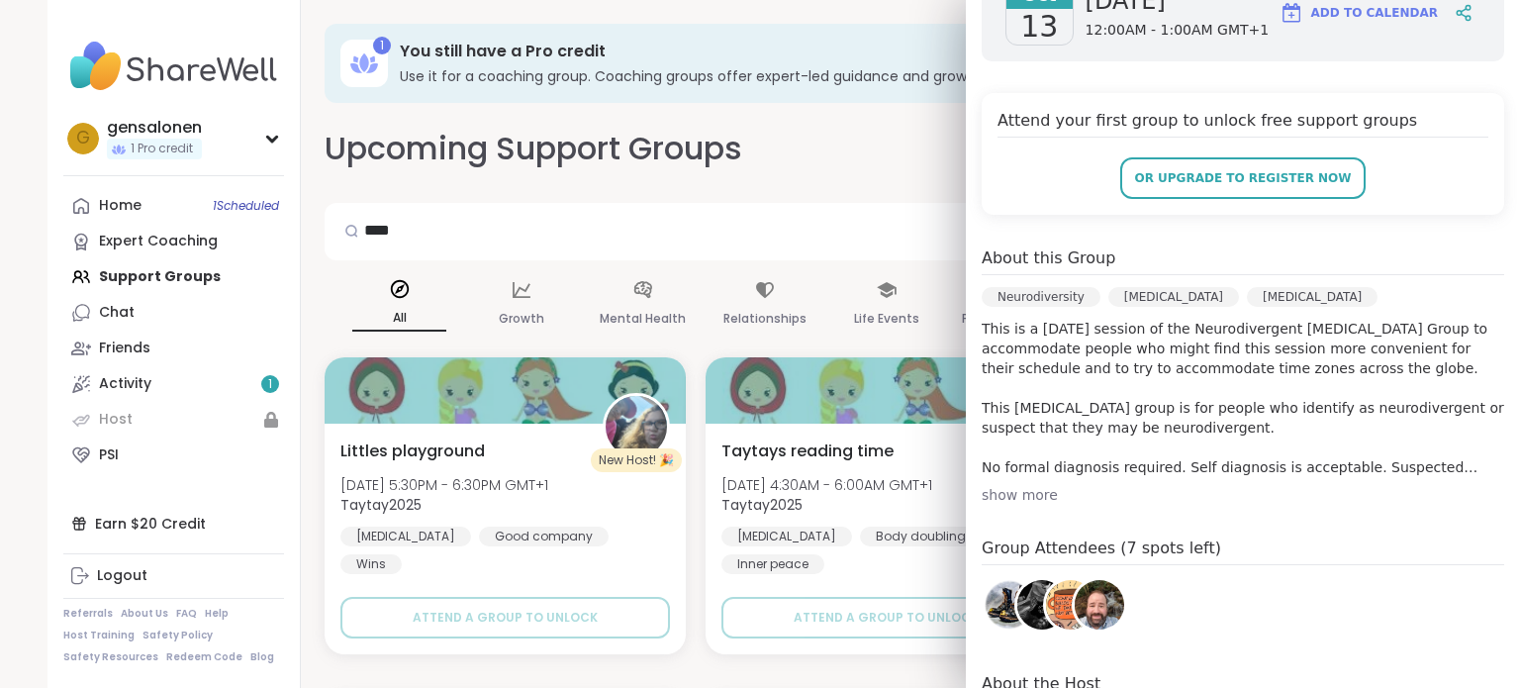
click at [1011, 485] on div "show more" at bounding box center [1243, 495] width 523 height 20
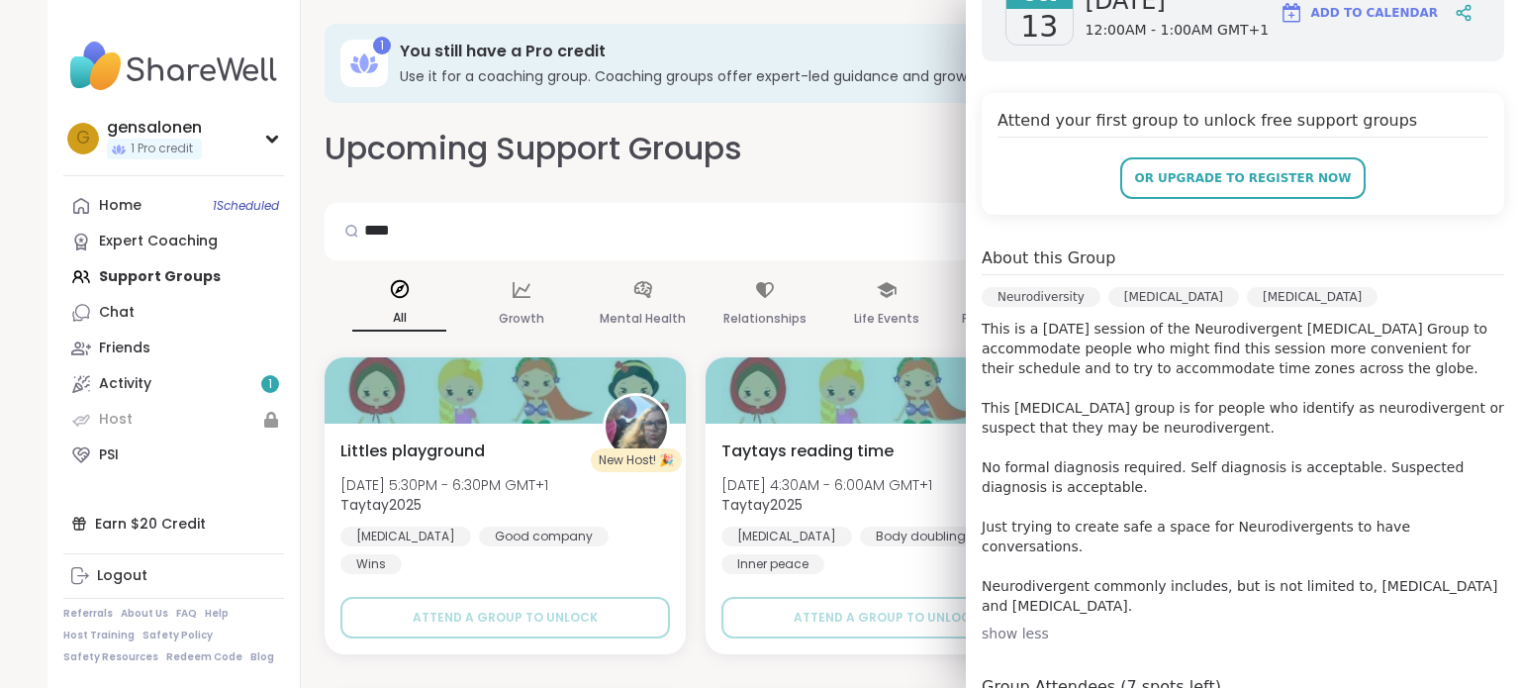
click at [811, 159] on div "Upcoming Support Groups CREATE A SUPPORT GROUP" at bounding box center [887, 149] width 1124 height 45
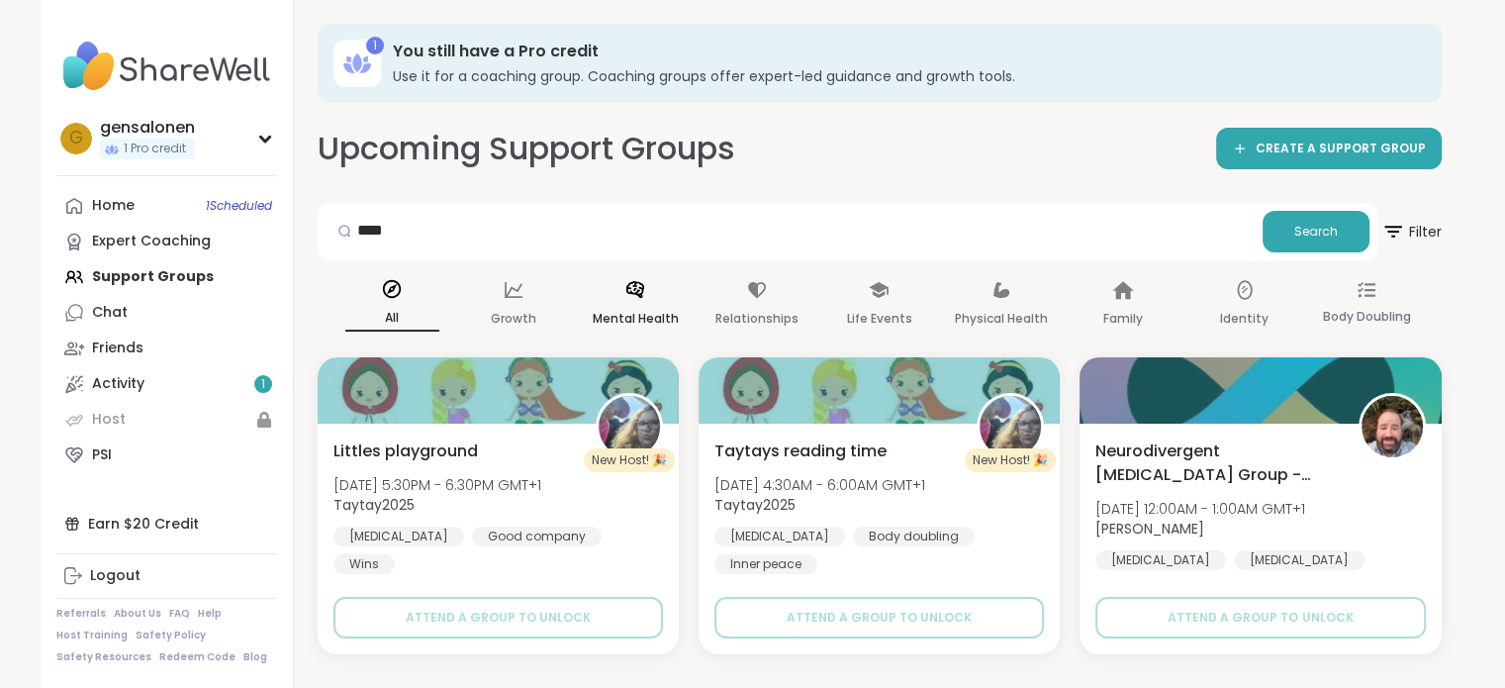
click at [654, 319] on p "Mental Health" at bounding box center [636, 319] width 86 height 24
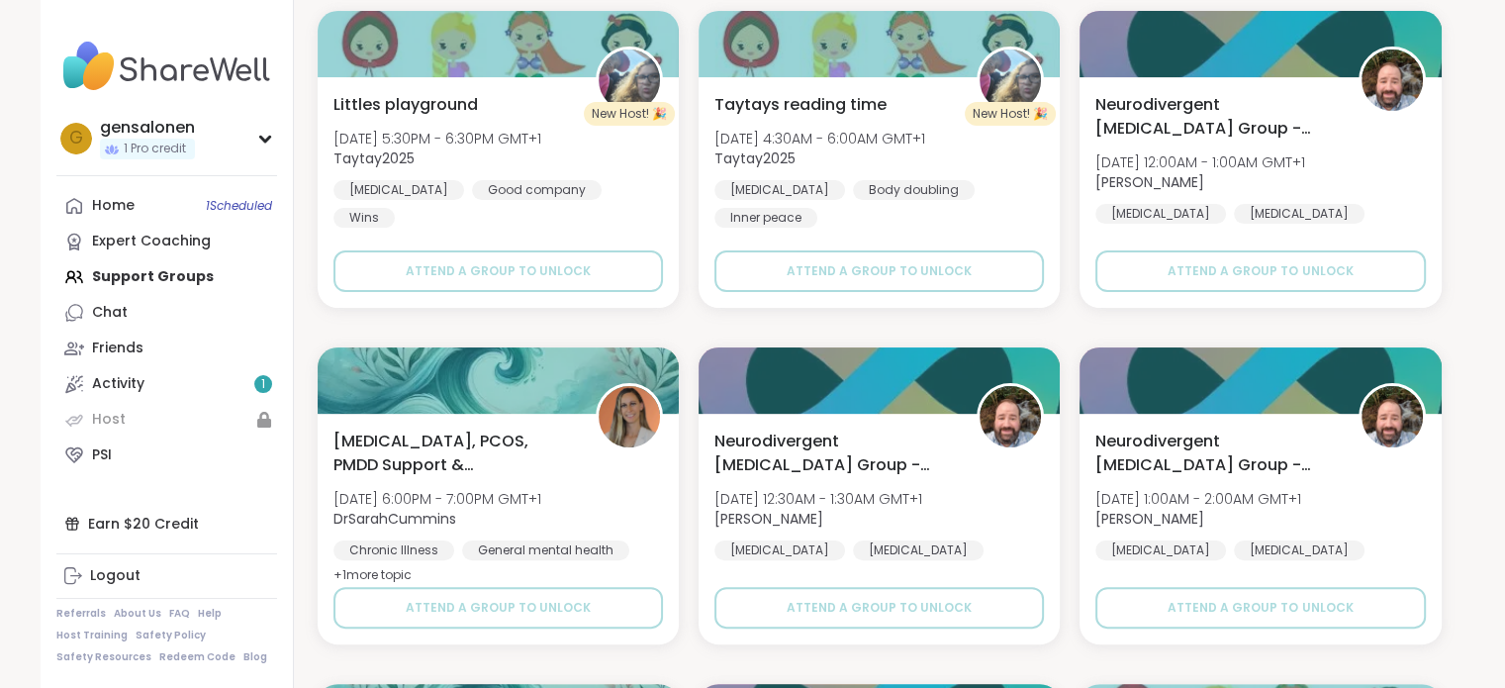
scroll to position [0, 0]
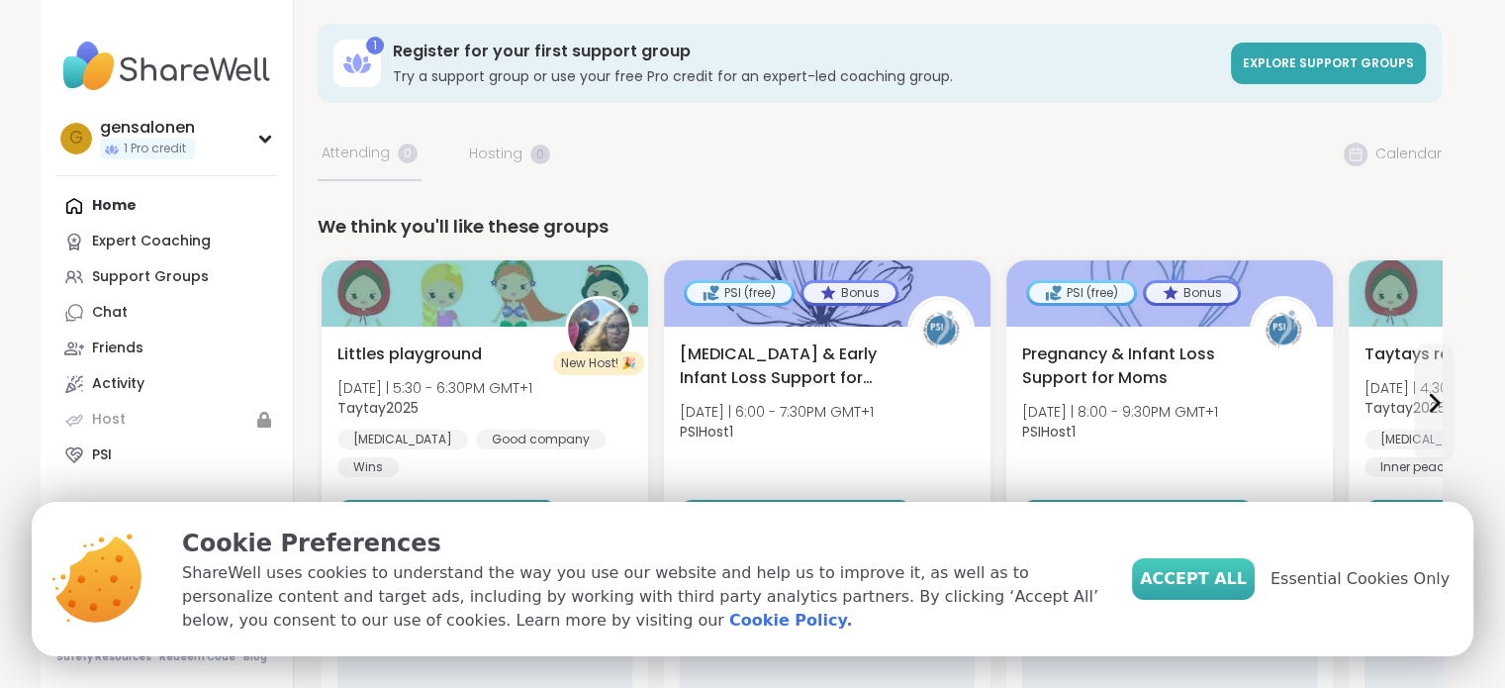
drag, startPoint x: 1230, startPoint y: 599, endPoint x: 1223, endPoint y: 607, distance: 10.5
click at [1230, 600] on div "Accept All Essential Cookies Only" at bounding box center [1291, 578] width 318 height 107
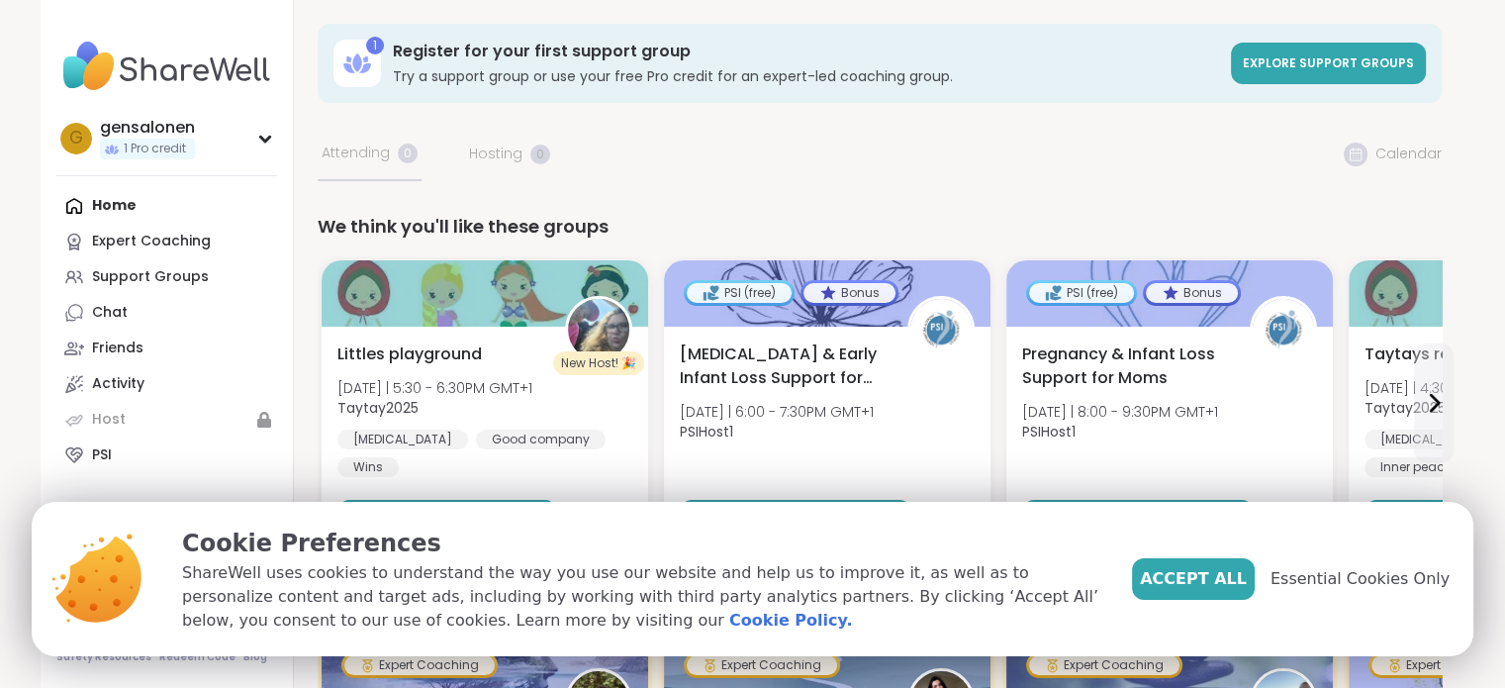
click at [1397, 565] on div "Accept All Essential Cookies Only" at bounding box center [1291, 579] width 318 height 42
click at [1376, 592] on div "Accept All Essential Cookies Only" at bounding box center [1291, 579] width 318 height 42
click at [1381, 585] on span "Essential Cookies Only" at bounding box center [1360, 579] width 179 height 24
